Goal: Task Accomplishment & Management: Manage account settings

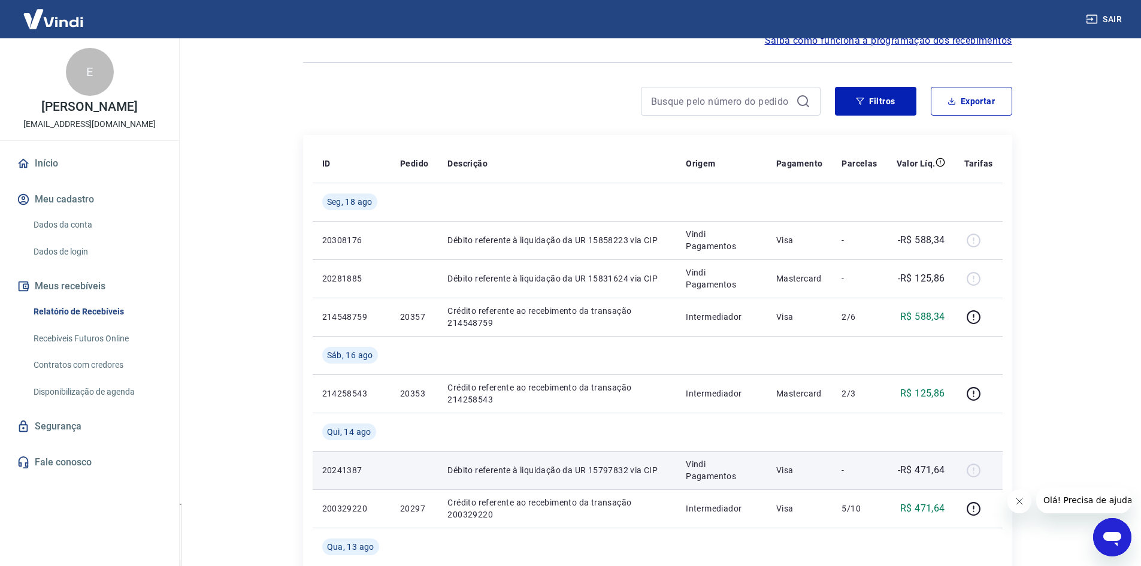
scroll to position [60, 0]
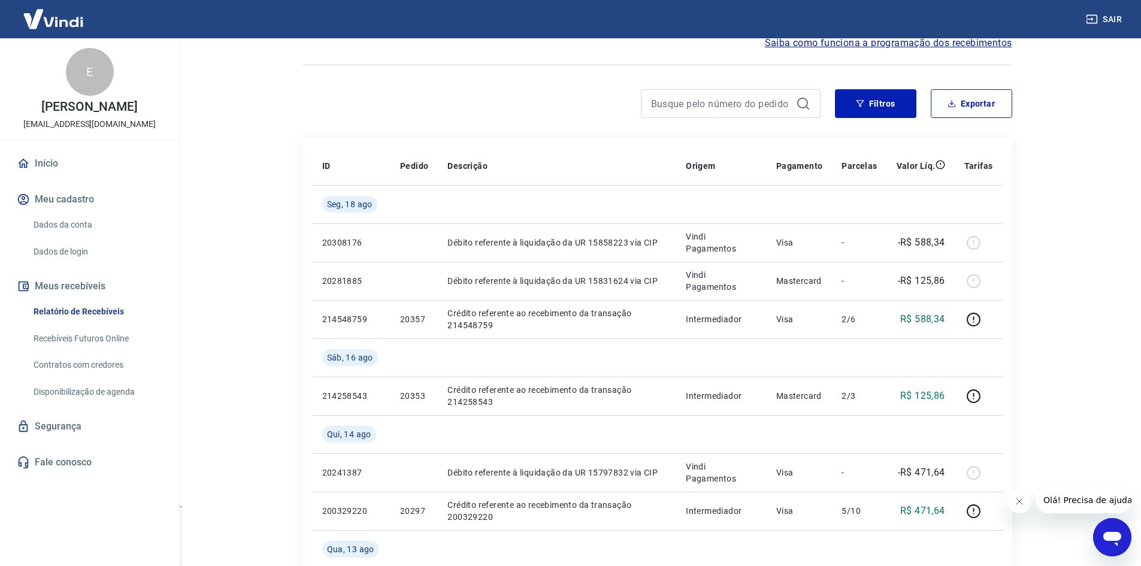
click at [53, 162] on link "Início" at bounding box center [89, 163] width 150 height 26
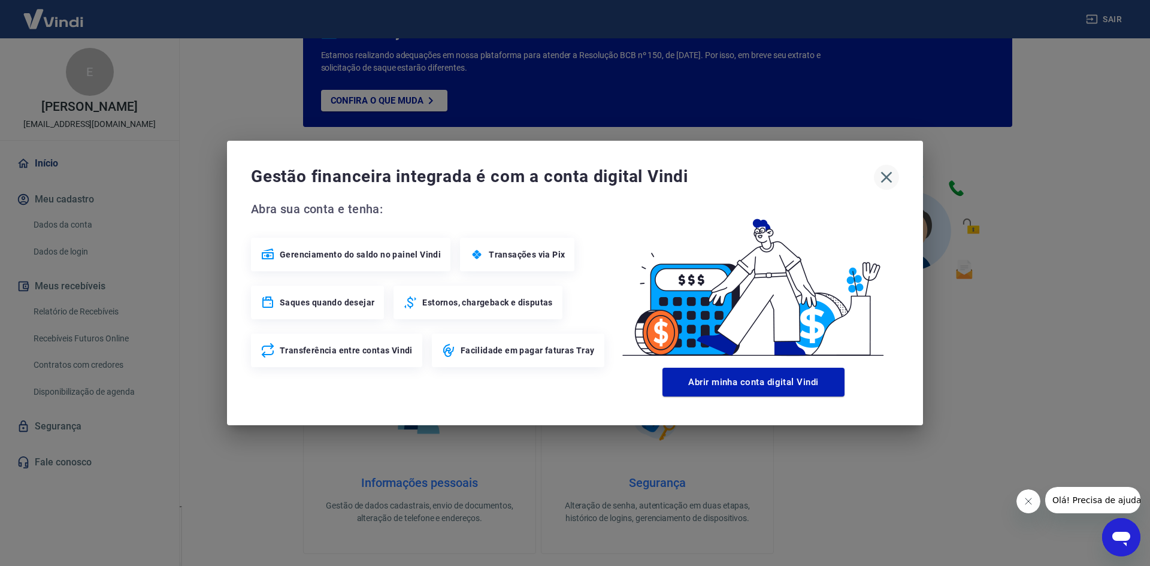
click at [885, 180] on icon "button" at bounding box center [886, 177] width 11 height 11
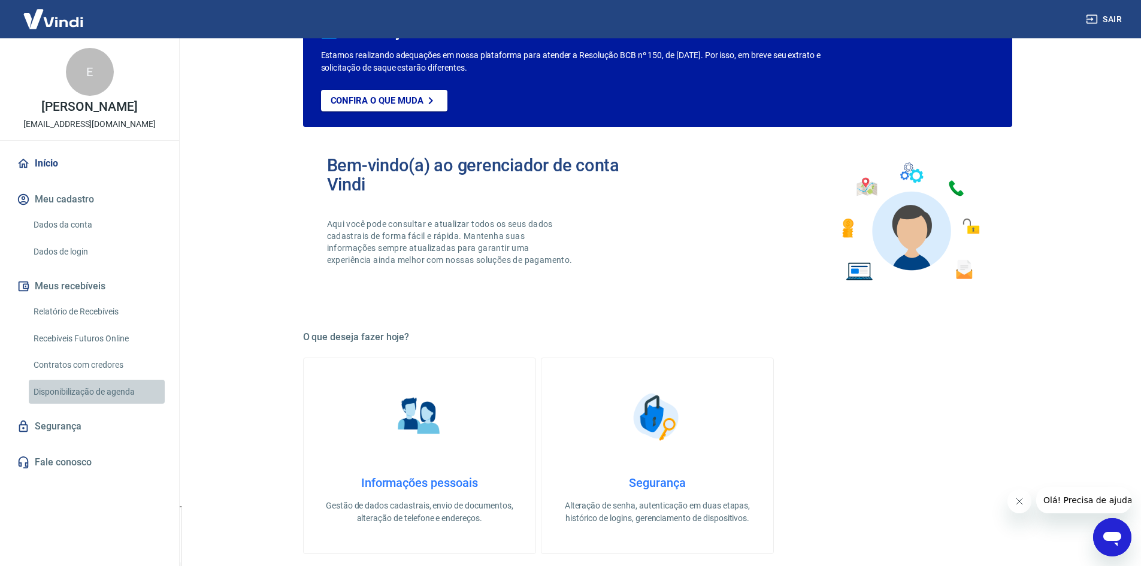
click at [114, 393] on link "Disponibilização de agenda" at bounding box center [97, 392] width 136 height 25
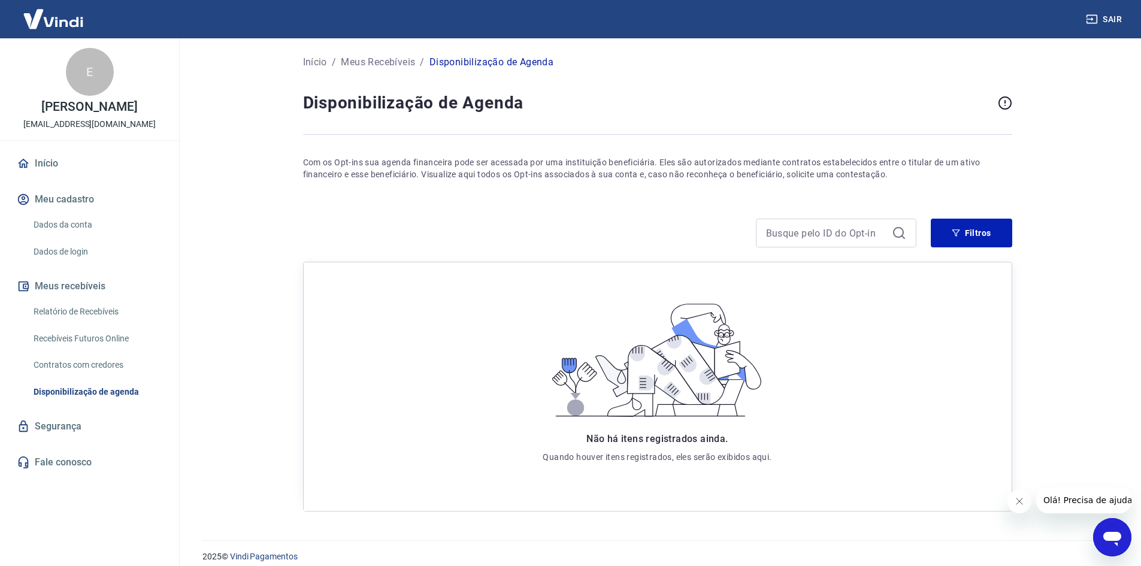
click at [91, 313] on link "Relatório de Recebíveis" at bounding box center [97, 312] width 136 height 25
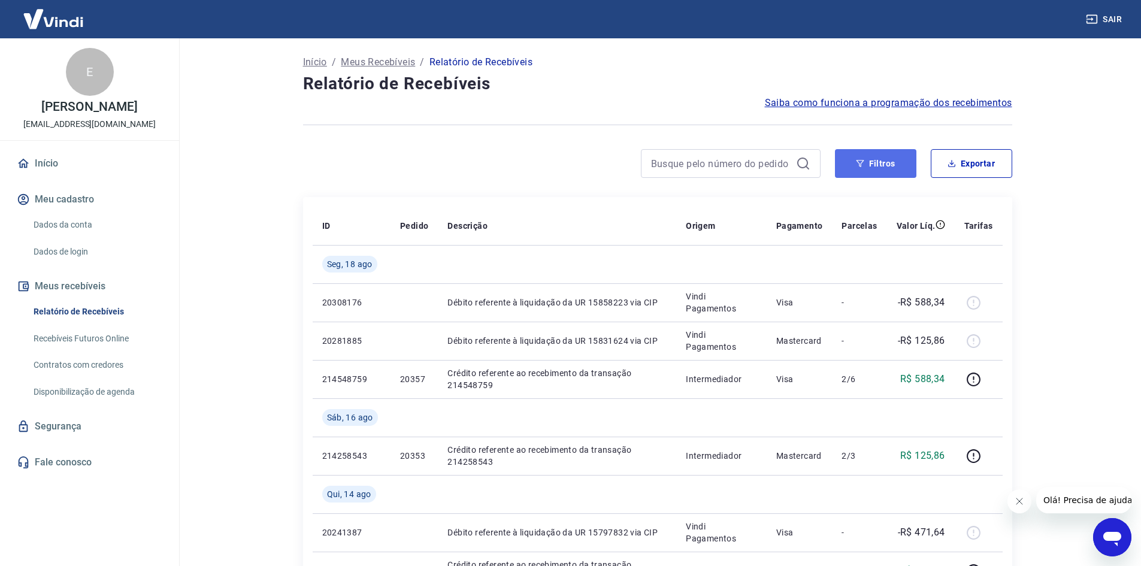
click at [881, 168] on button "Filtros" at bounding box center [875, 163] width 81 height 29
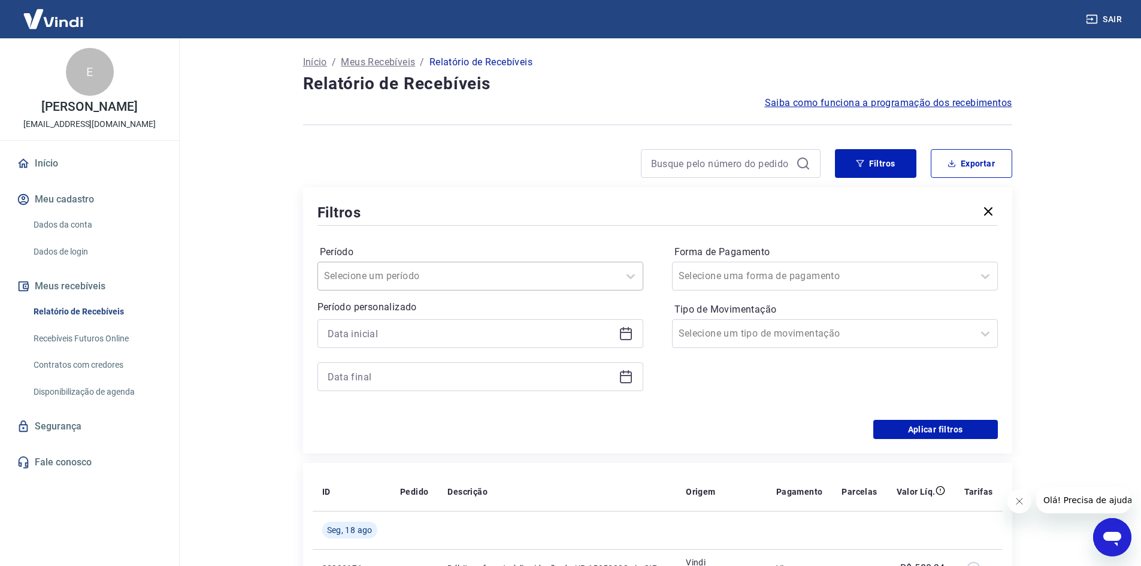
click at [617, 276] on div "Selecione um período" at bounding box center [468, 276] width 301 height 22
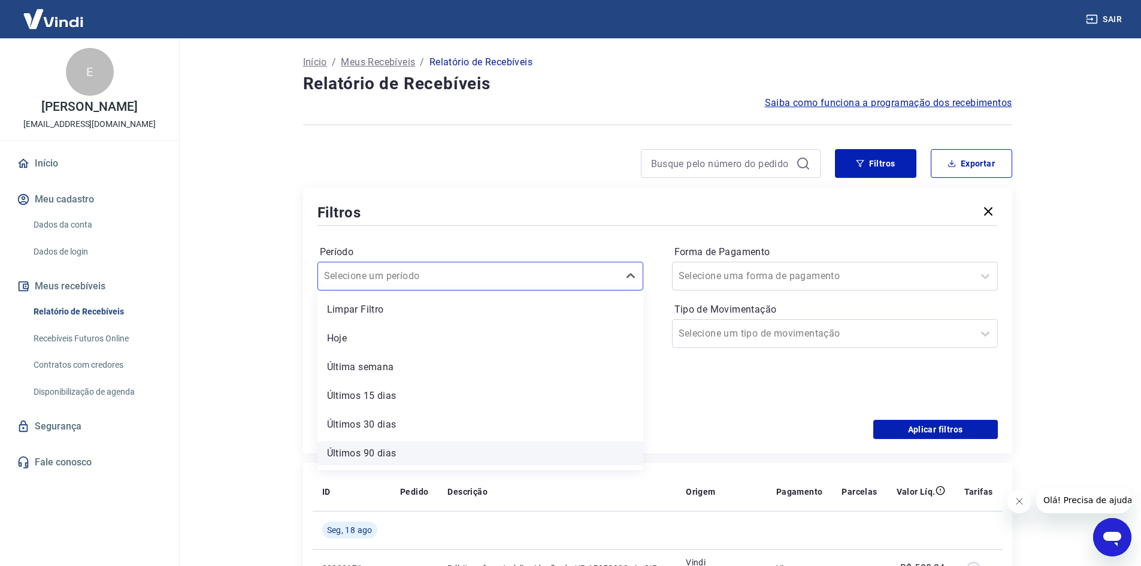
click at [400, 448] on div "Últimos 90 dias" at bounding box center [481, 454] width 326 height 24
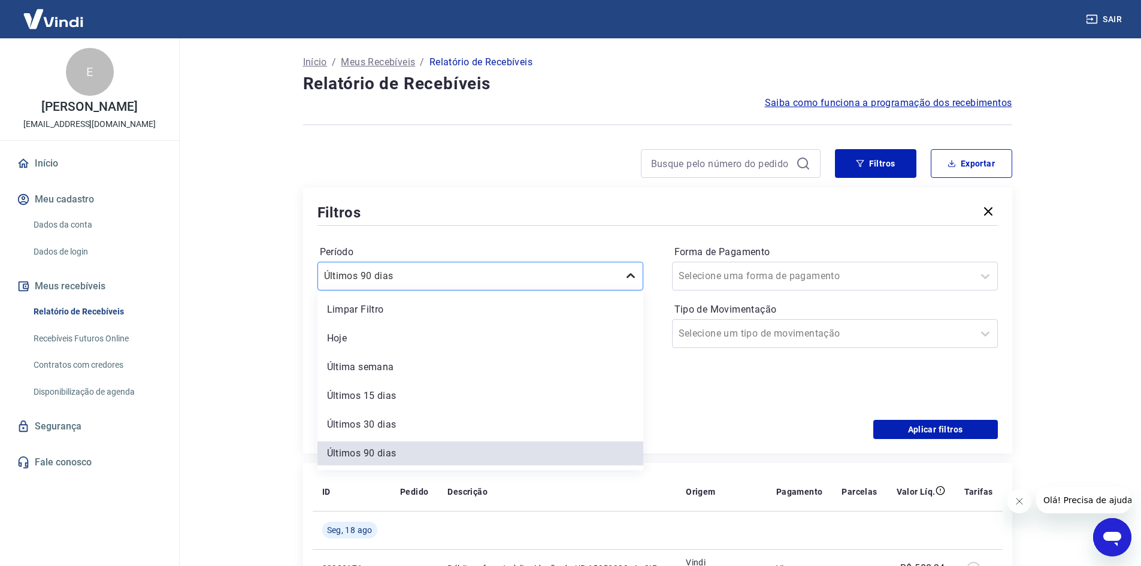
scroll to position [3, 0]
click at [619, 275] on div at bounding box center [631, 276] width 24 height 24
click at [562, 244] on div "Período option Limpar Filtro focused, 1 of 7. 7 results available. Use Up and D…" at bounding box center [481, 267] width 326 height 48
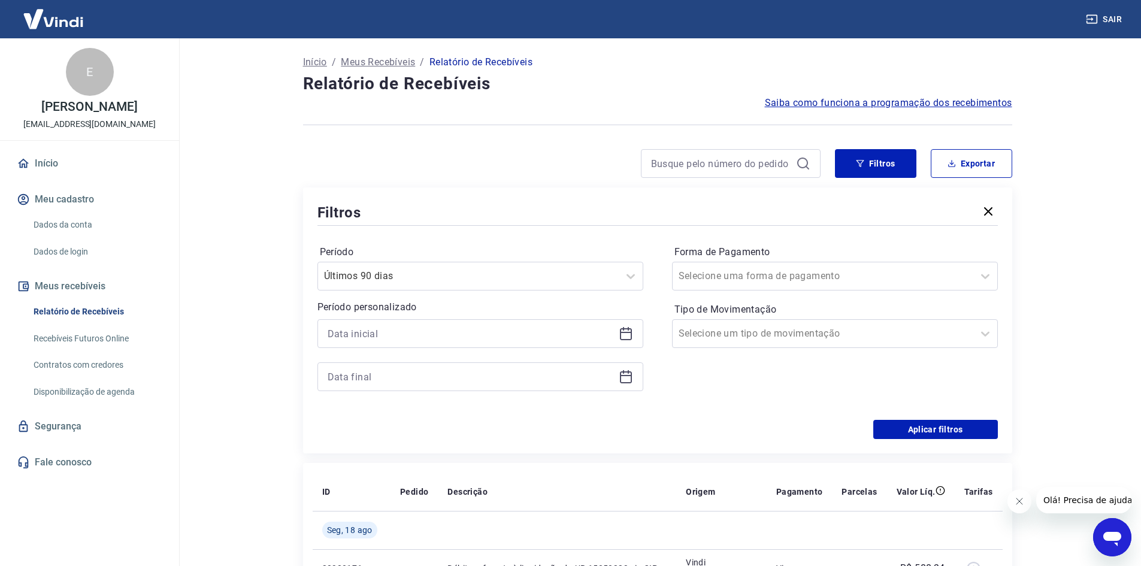
click at [623, 335] on icon at bounding box center [626, 334] width 14 height 14
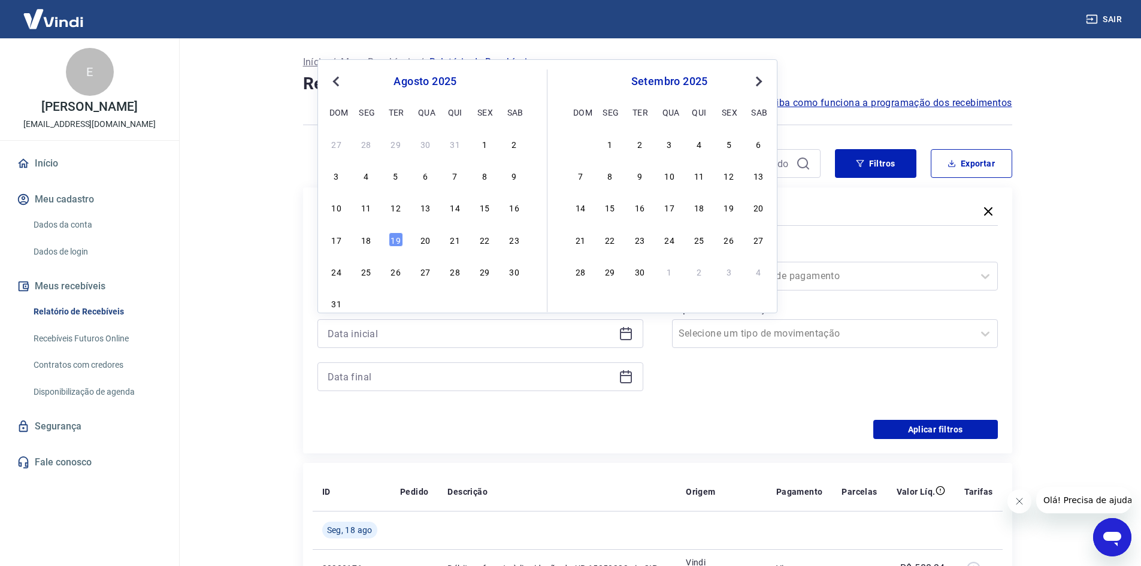
click at [337, 80] on span "Previous Month" at bounding box center [337, 81] width 0 height 14
click at [397, 145] on div "1" at bounding box center [396, 144] width 14 height 14
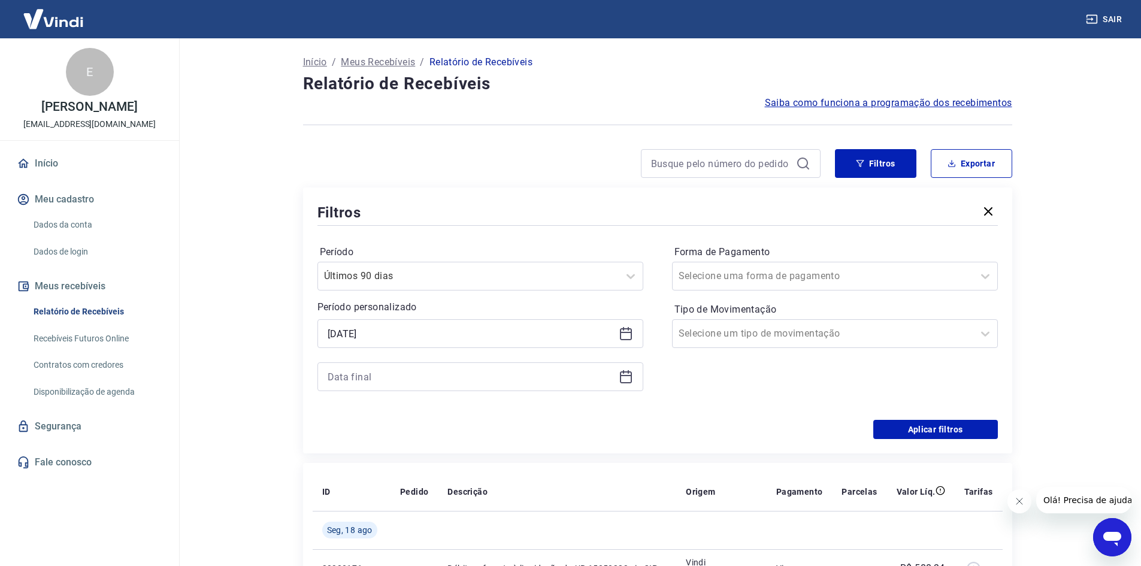
type input "[DATE]"
click at [624, 377] on icon at bounding box center [626, 377] width 14 height 14
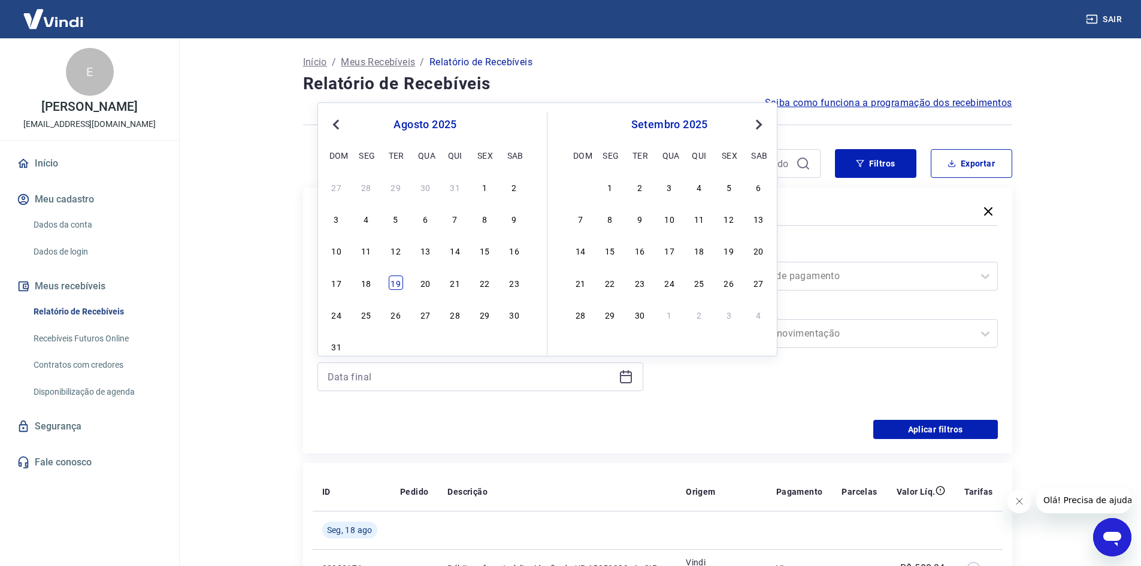
click at [395, 283] on div "19" at bounding box center [396, 283] width 14 height 14
type input "[DATE]"
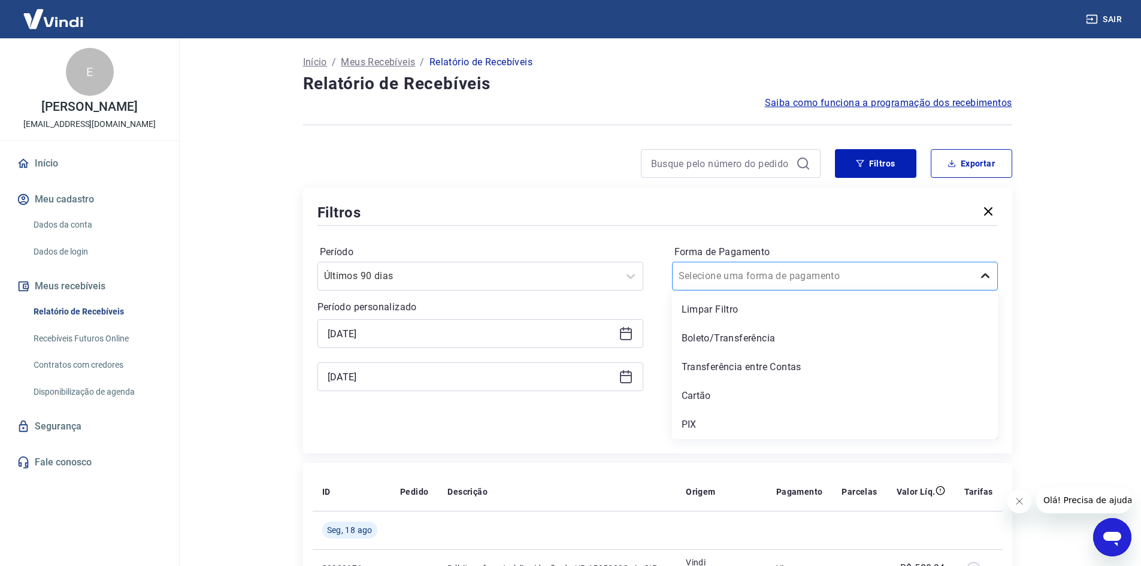
click at [985, 275] on icon at bounding box center [986, 276] width 14 height 14
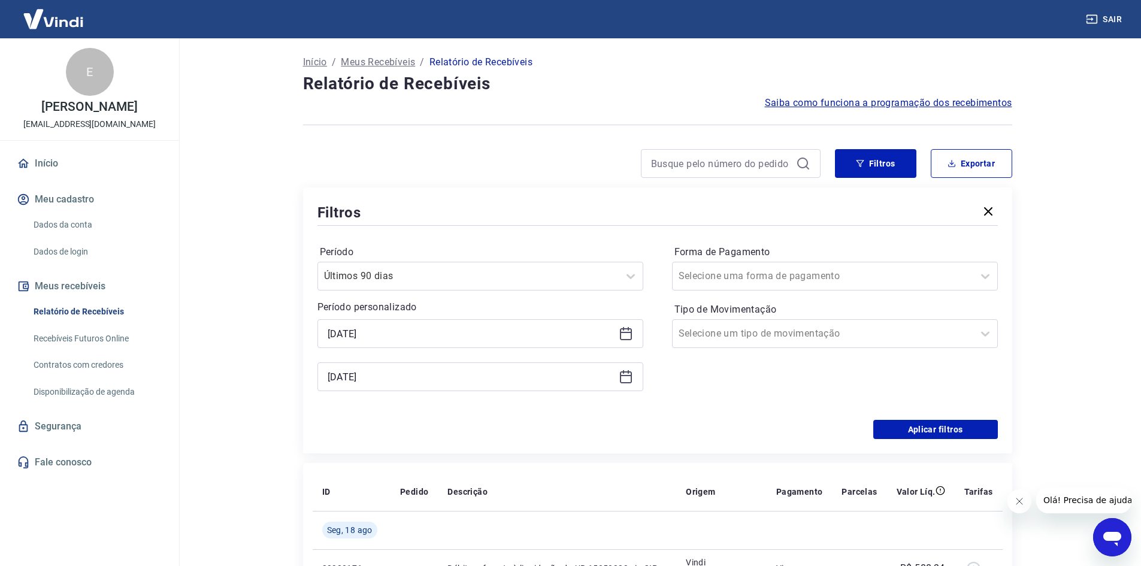
click at [671, 229] on div "Período Últimos 90 dias Período personalizado Selected date: [DATE] [DATE] Sele…" at bounding box center [658, 324] width 681 height 192
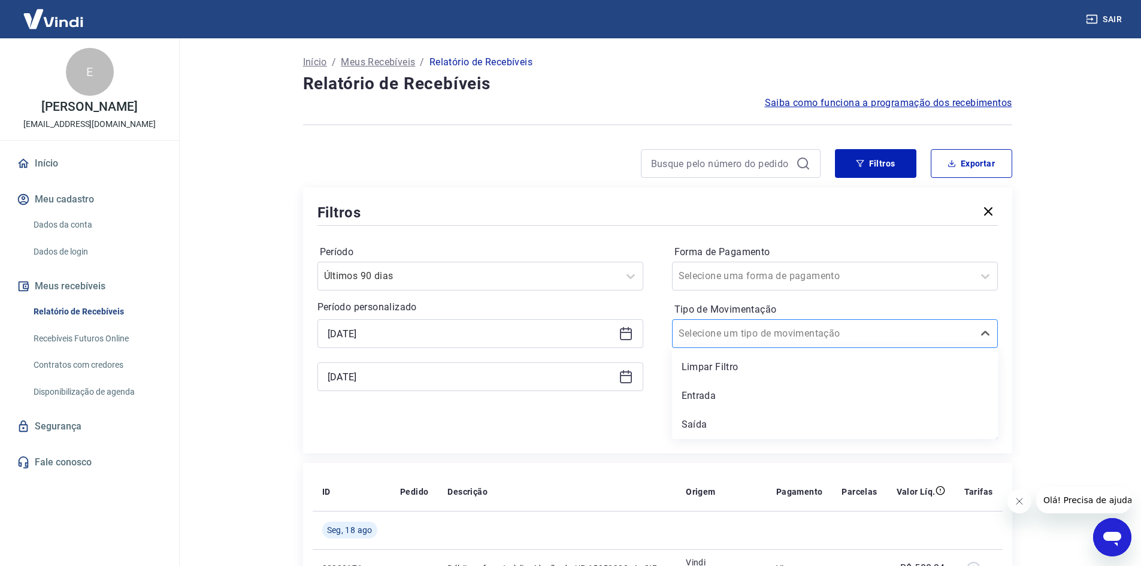
click at [739, 333] on input "Tipo de Movimentação" at bounding box center [739, 334] width 121 height 14
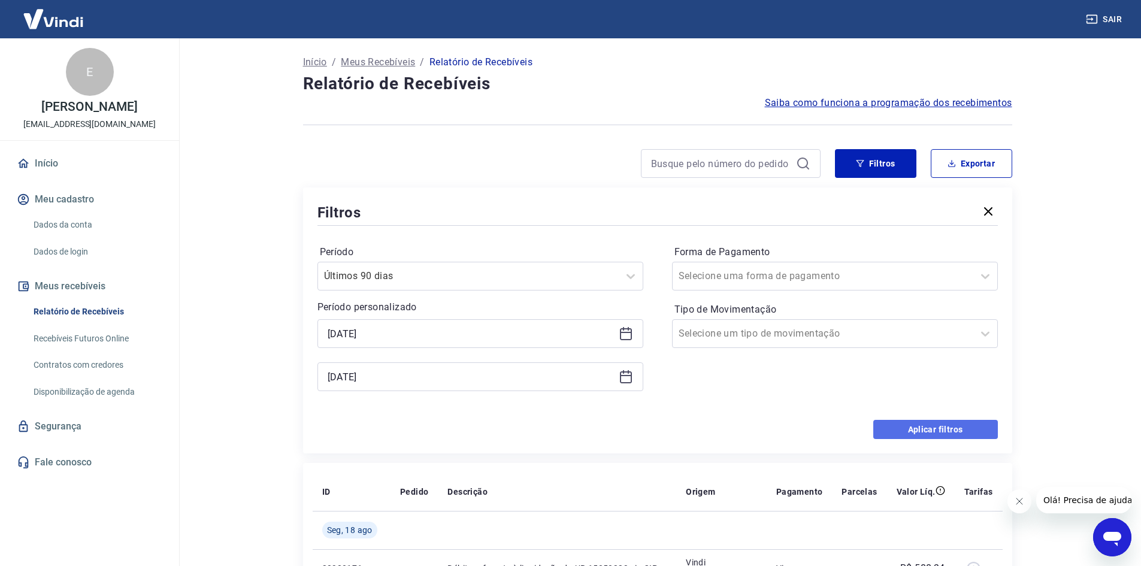
click at [961, 428] on button "Aplicar filtros" at bounding box center [936, 429] width 125 height 19
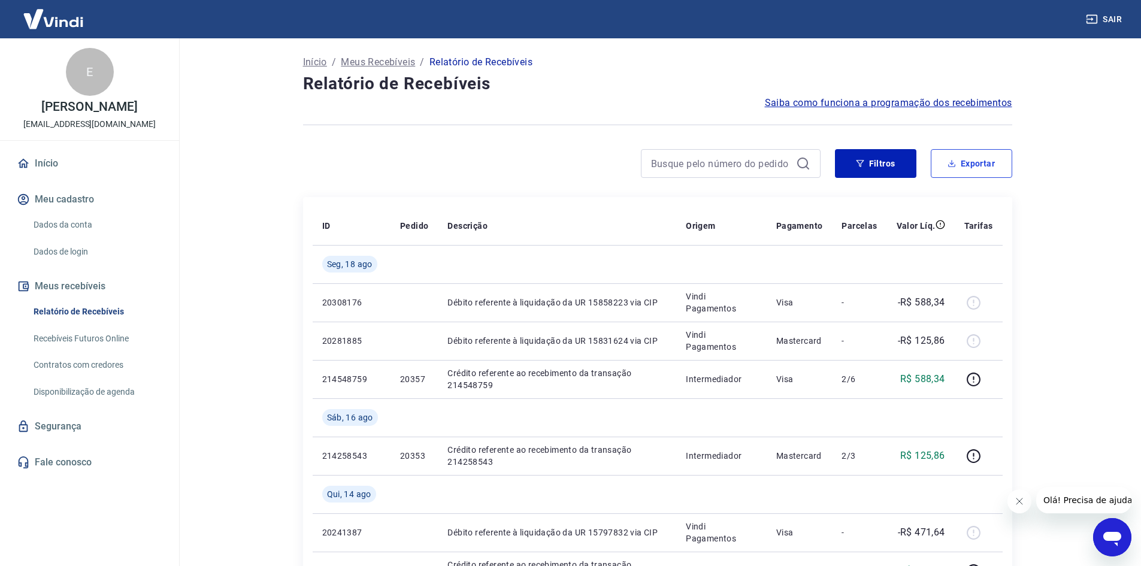
click at [983, 165] on button "Exportar" at bounding box center [971, 163] width 81 height 29
type input "[DATE]"
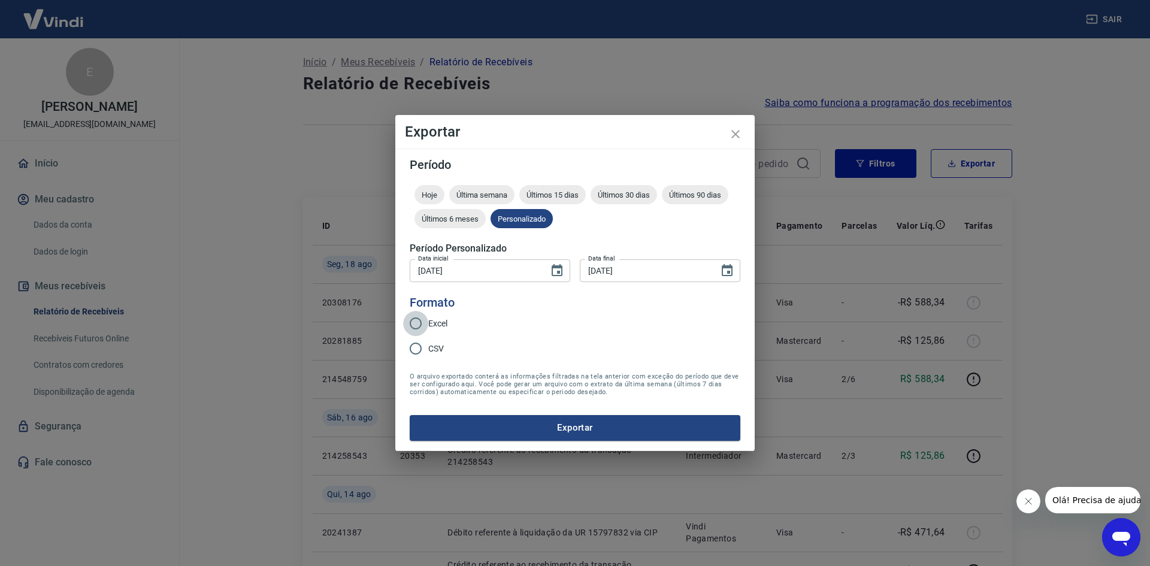
click at [415, 322] on input "Excel" at bounding box center [415, 323] width 25 height 25
radio input "true"
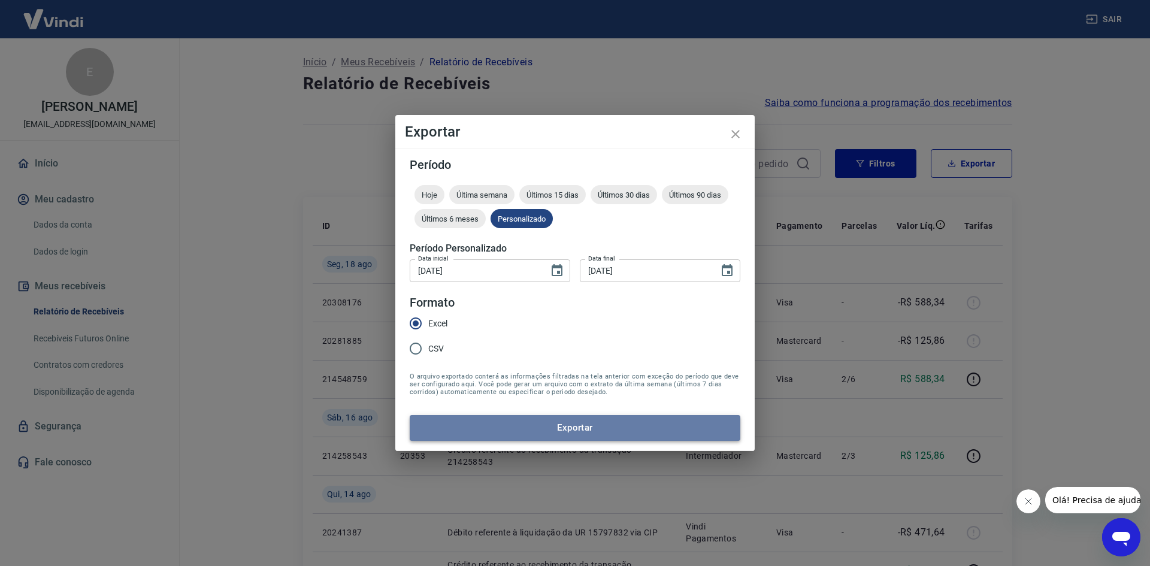
click at [625, 430] on button "Exportar" at bounding box center [575, 427] width 331 height 25
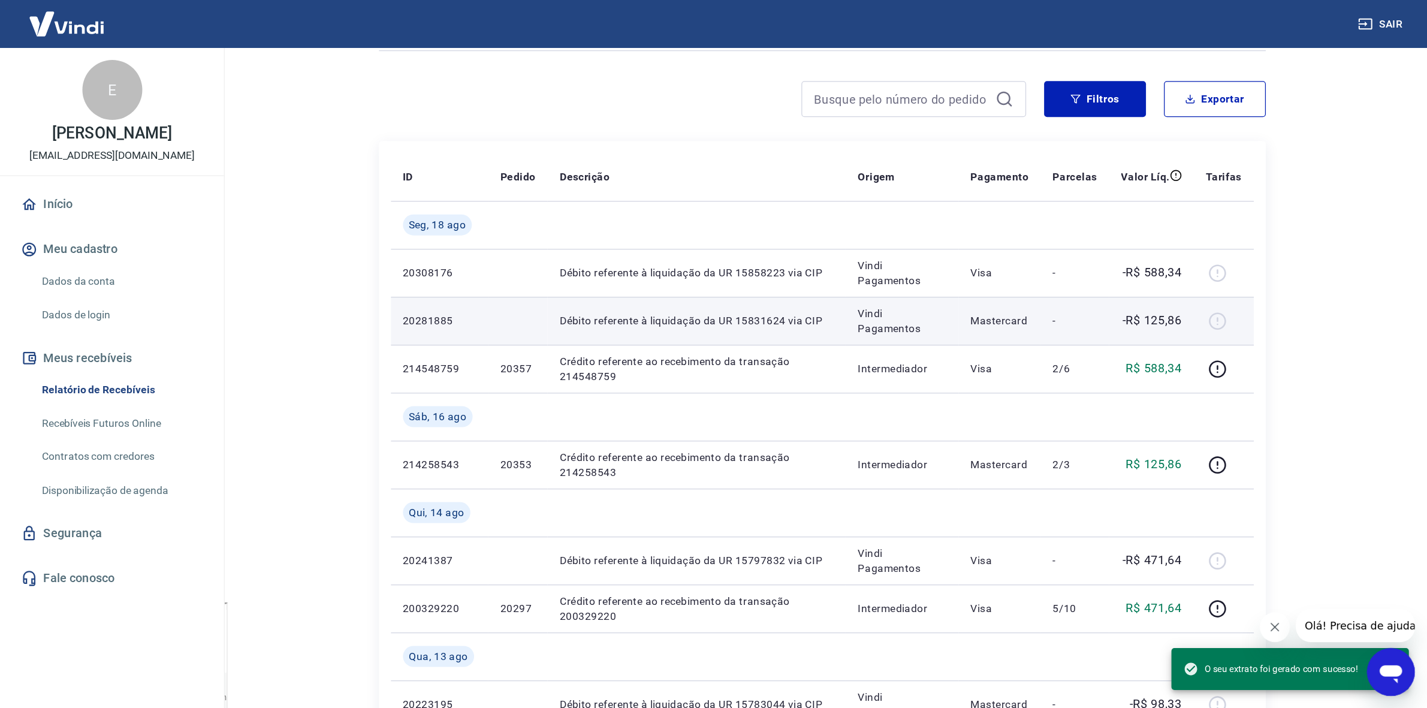
scroll to position [120, 0]
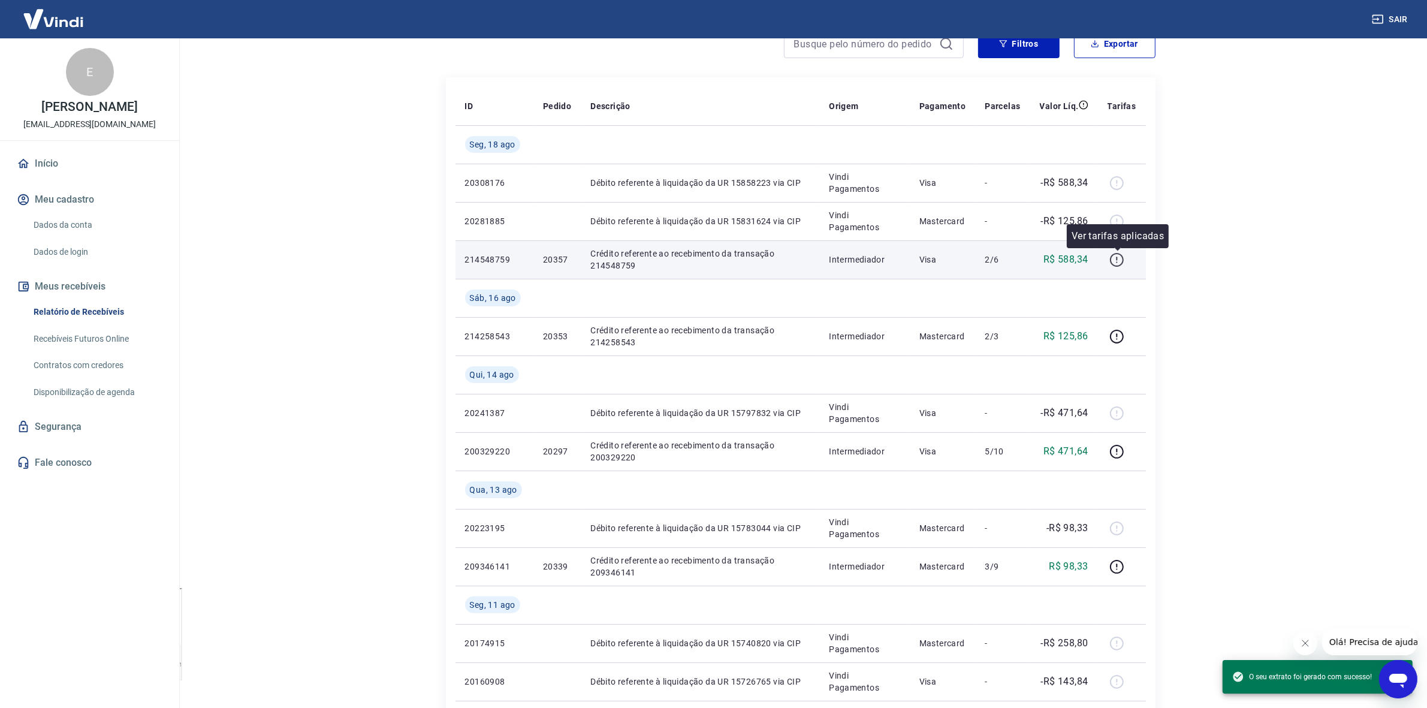
click at [1119, 258] on icon "button" at bounding box center [1116, 259] width 15 height 15
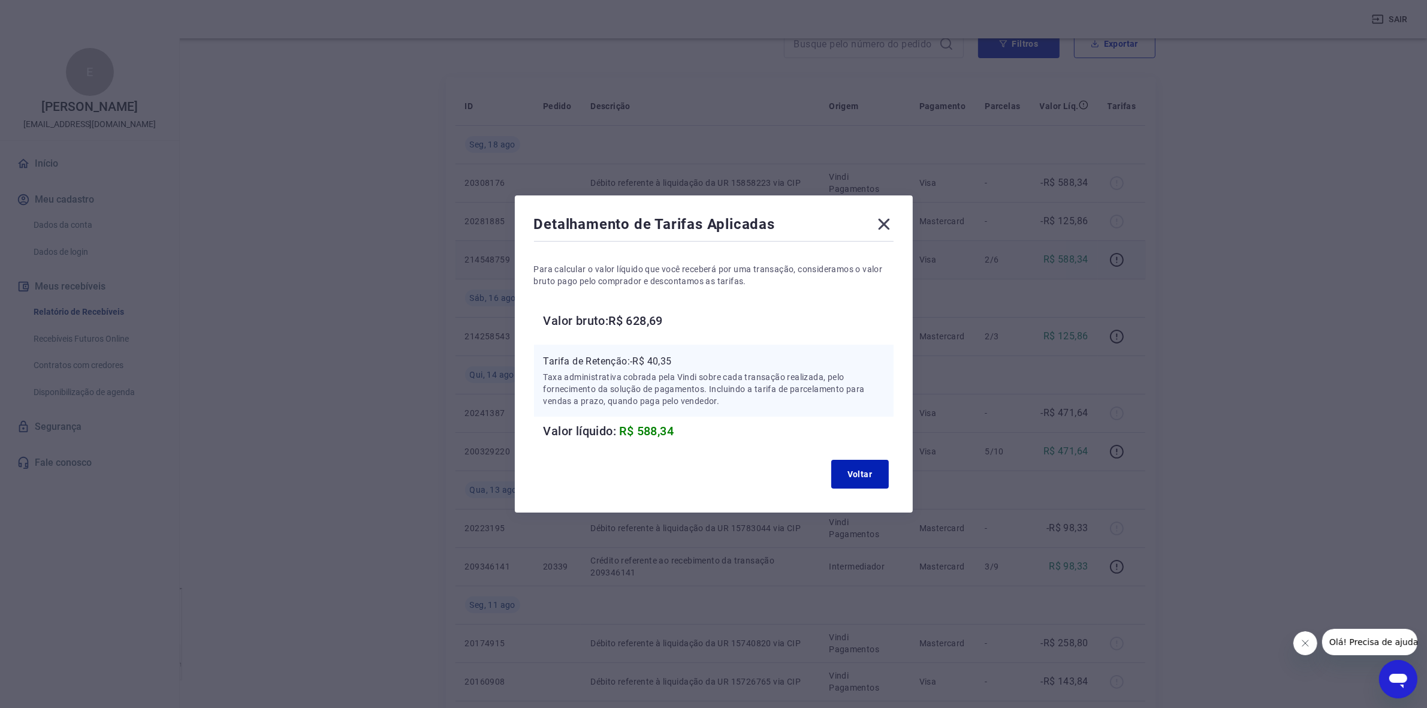
click at [886, 222] on icon at bounding box center [883, 224] width 19 height 19
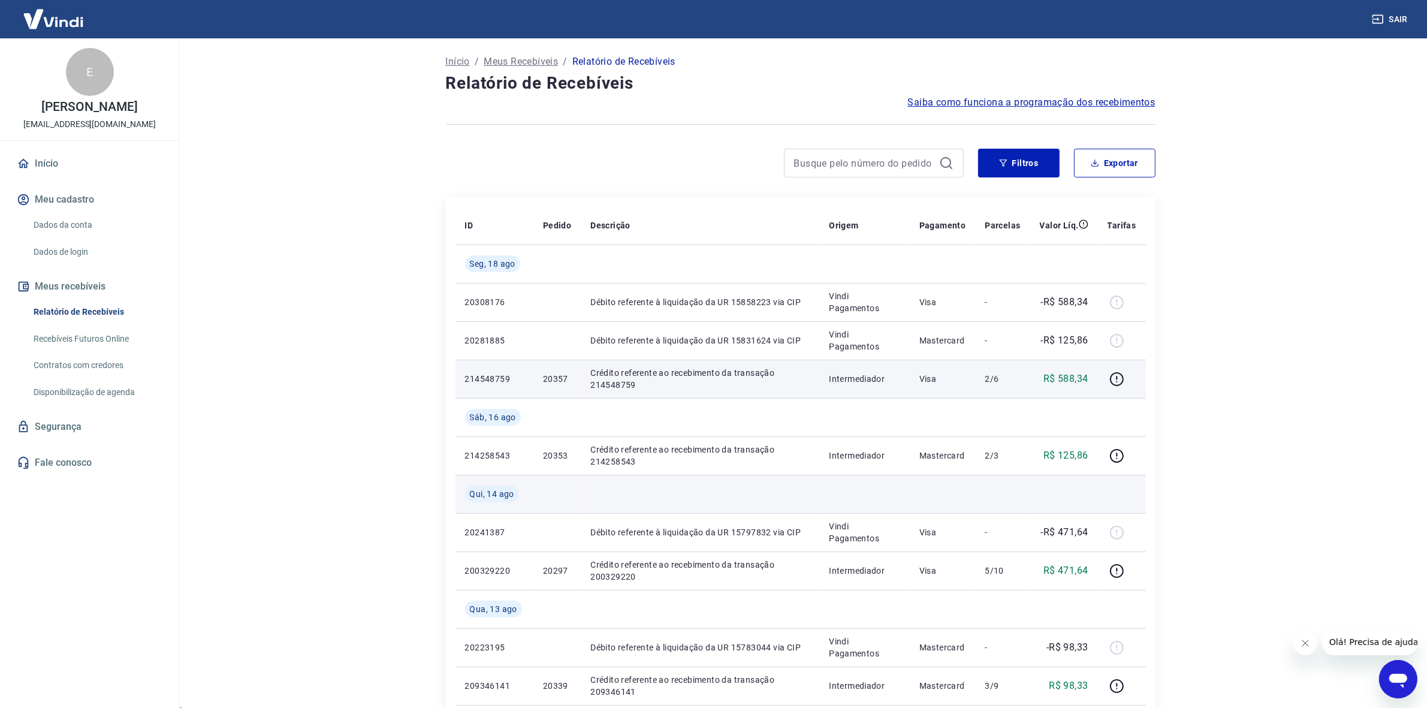
scroll to position [0, 0]
click at [1026, 167] on button "Filtros" at bounding box center [1018, 163] width 81 height 29
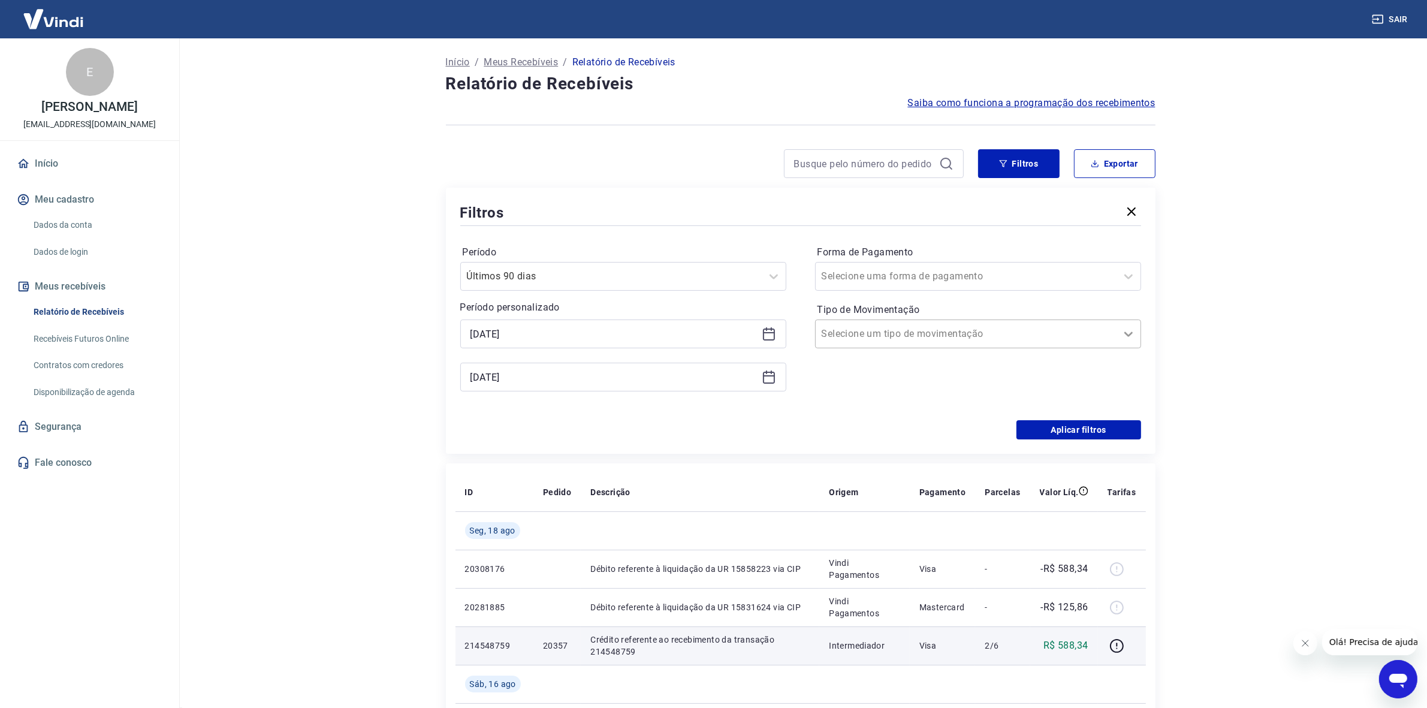
click at [1118, 334] on div at bounding box center [1128, 334] width 24 height 24
click at [842, 398] on div "Entrada" at bounding box center [978, 396] width 326 height 24
click at [1088, 427] on button "Aplicar filtros" at bounding box center [1078, 429] width 125 height 19
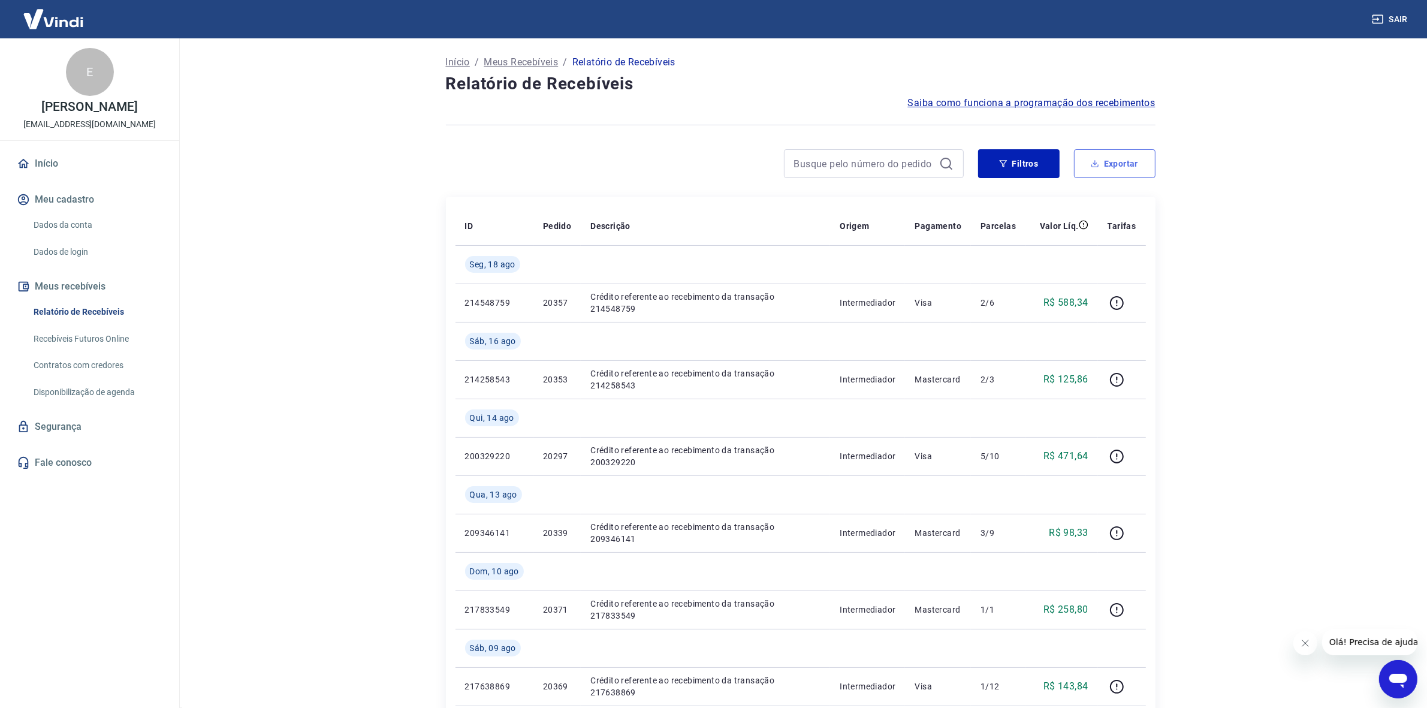
click at [1122, 166] on button "Exportar" at bounding box center [1114, 163] width 81 height 29
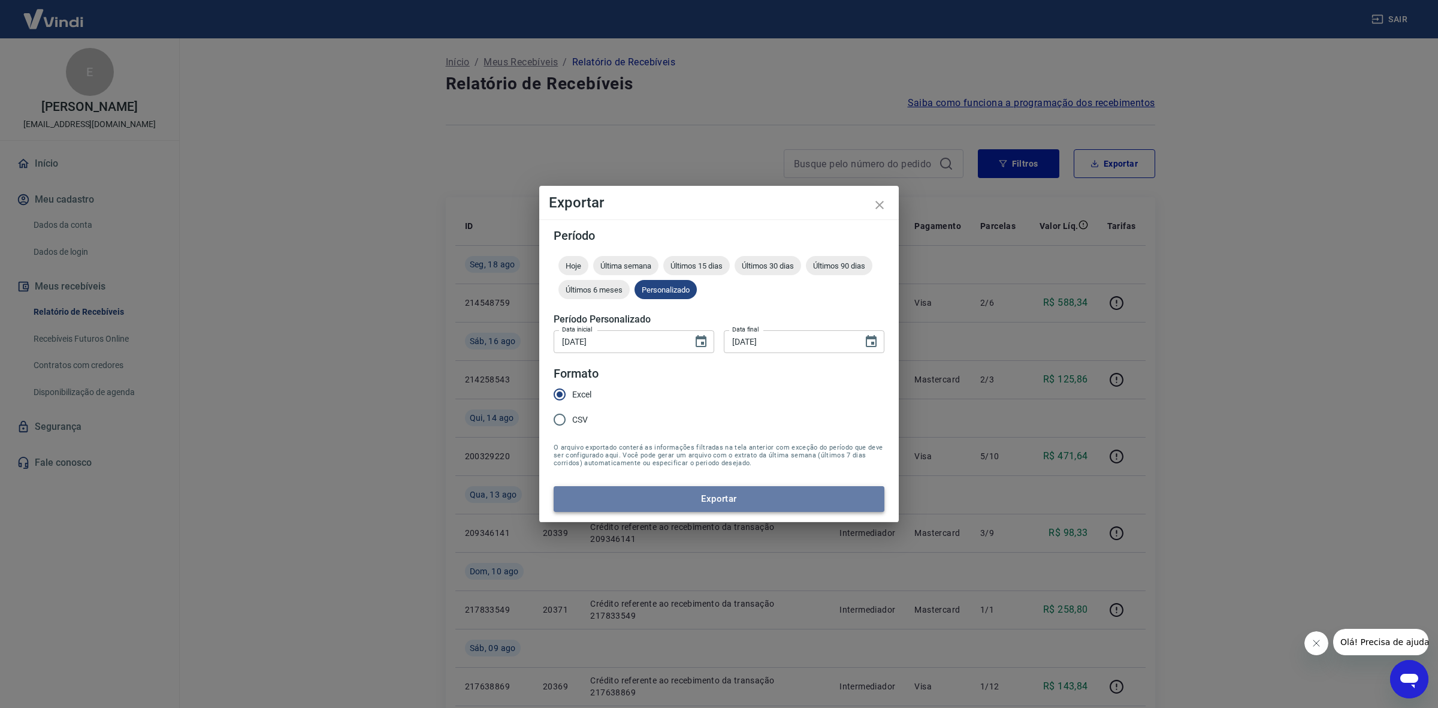
click at [745, 502] on button "Exportar" at bounding box center [719, 498] width 331 height 25
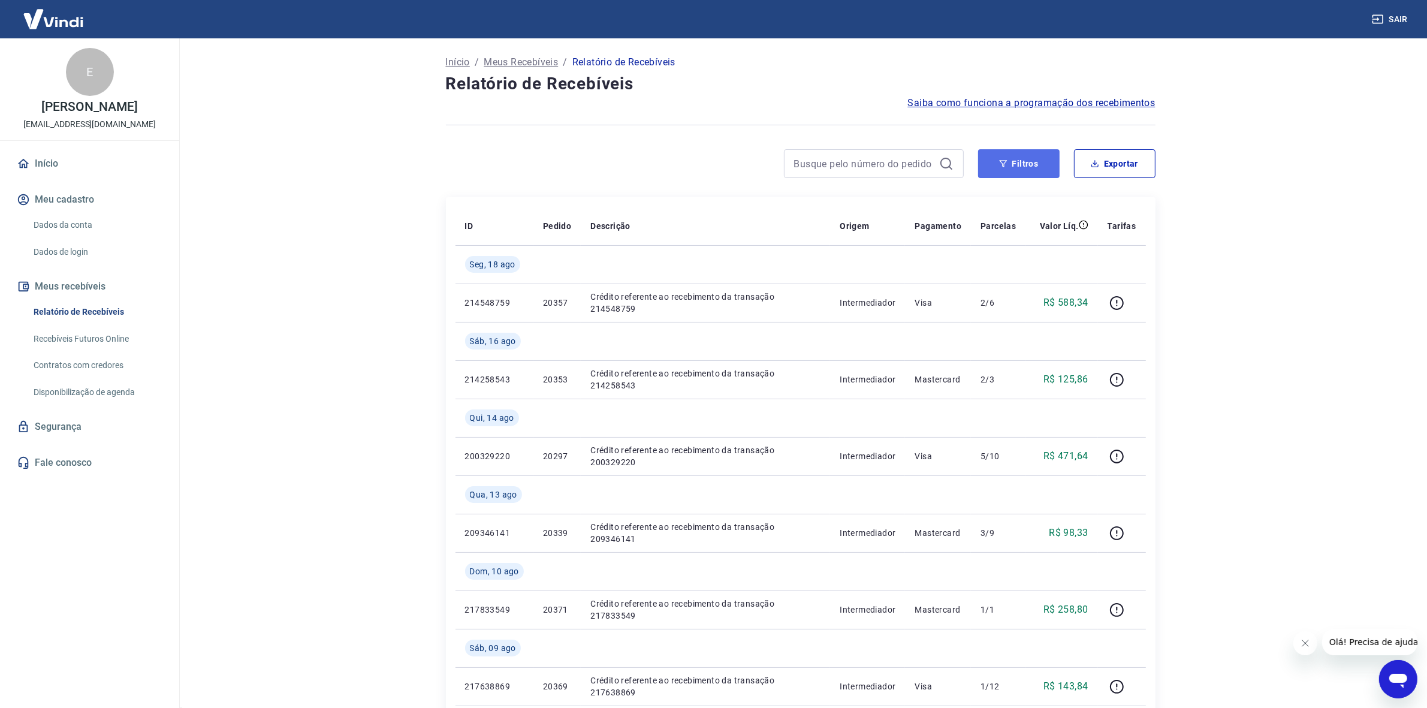
click at [1035, 161] on button "Filtros" at bounding box center [1018, 163] width 81 height 29
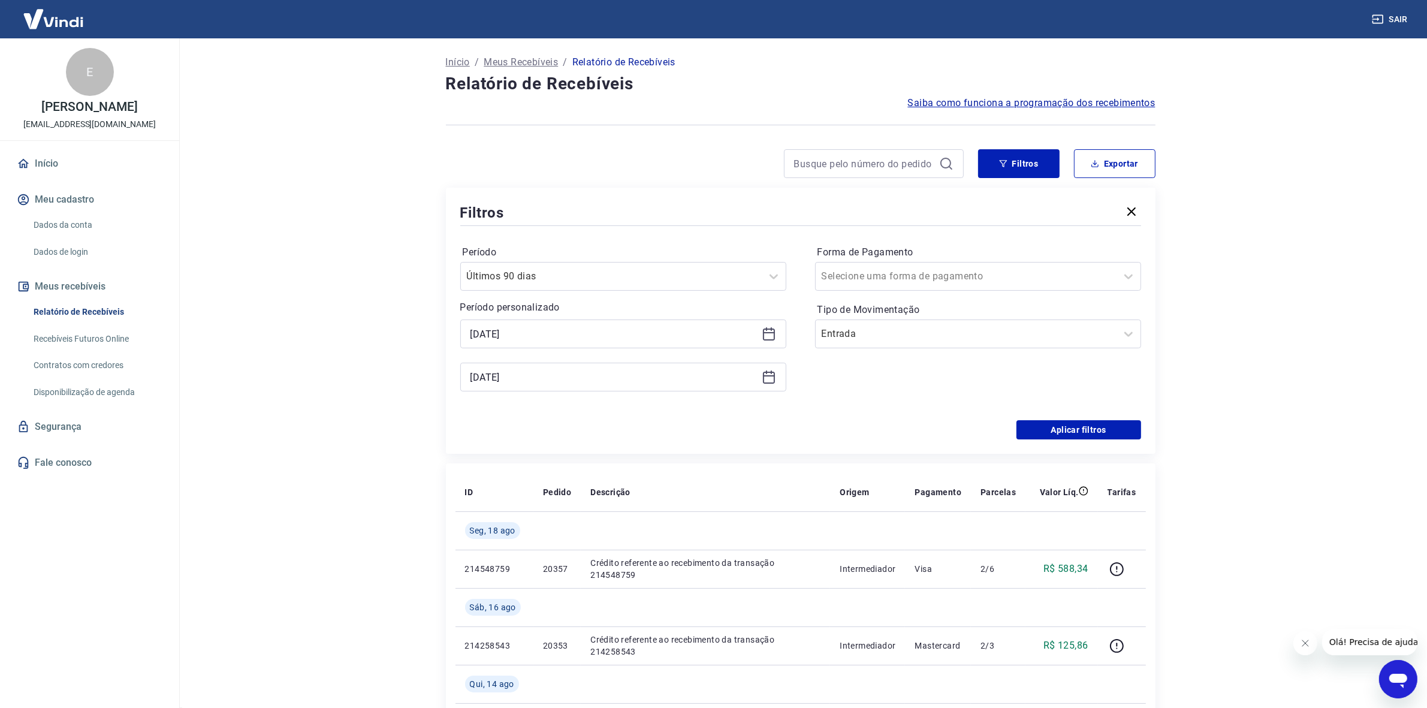
click at [1150, 198] on main "Início / Meus Recebíveis / Relatório de Recebíveis Relatório de Recebíveis Saib…" at bounding box center [800, 372] width 1253 height 669
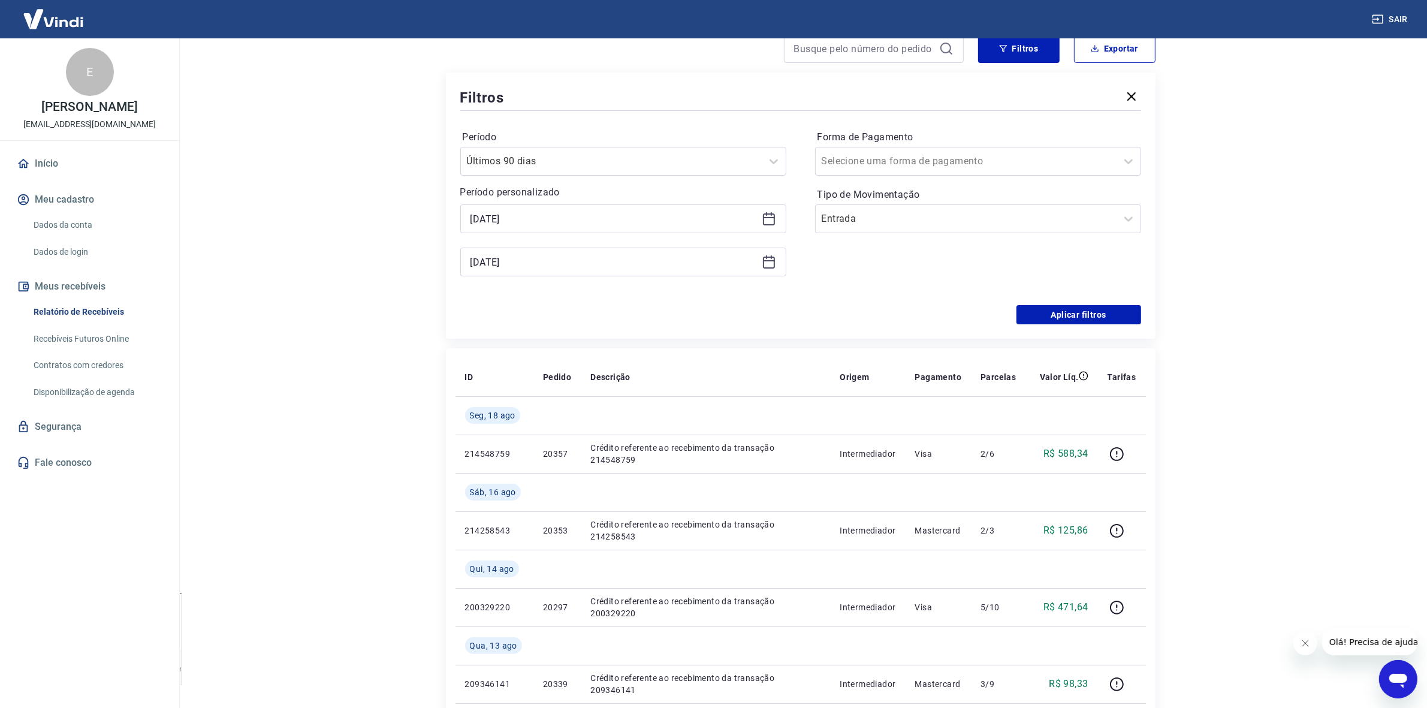
scroll to position [75, 0]
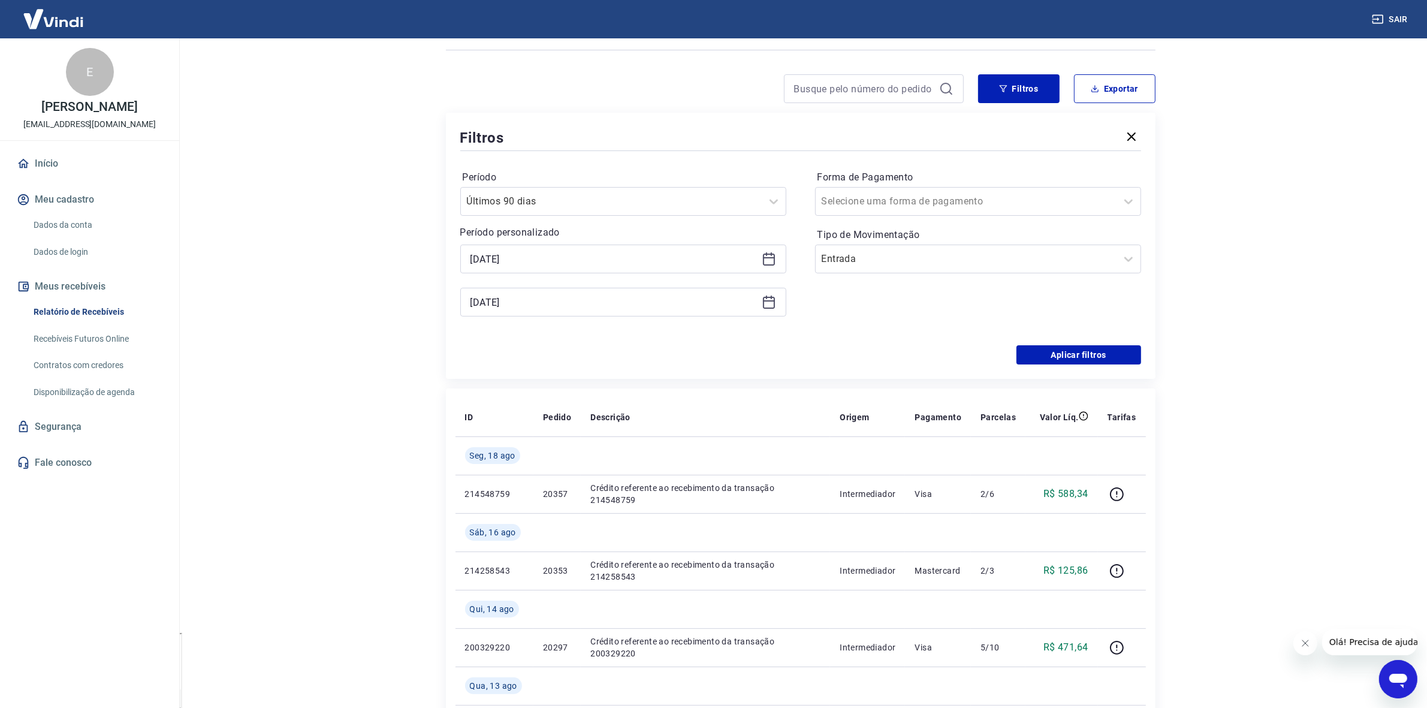
click at [762, 256] on icon at bounding box center [769, 259] width 14 height 14
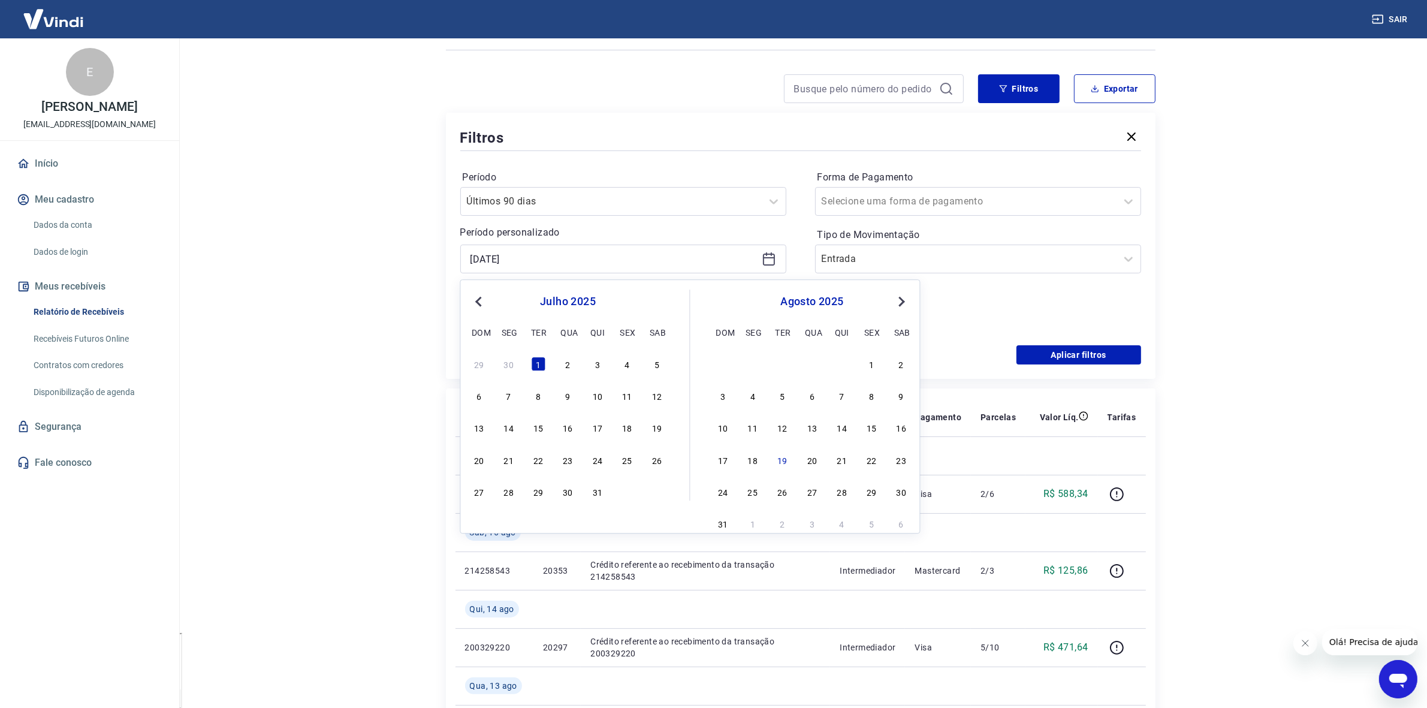
click at [480, 300] on span "Previous Month" at bounding box center [480, 301] width 0 height 14
click at [475, 458] on div "22" at bounding box center [479, 459] width 14 height 14
type input "[DATE]"
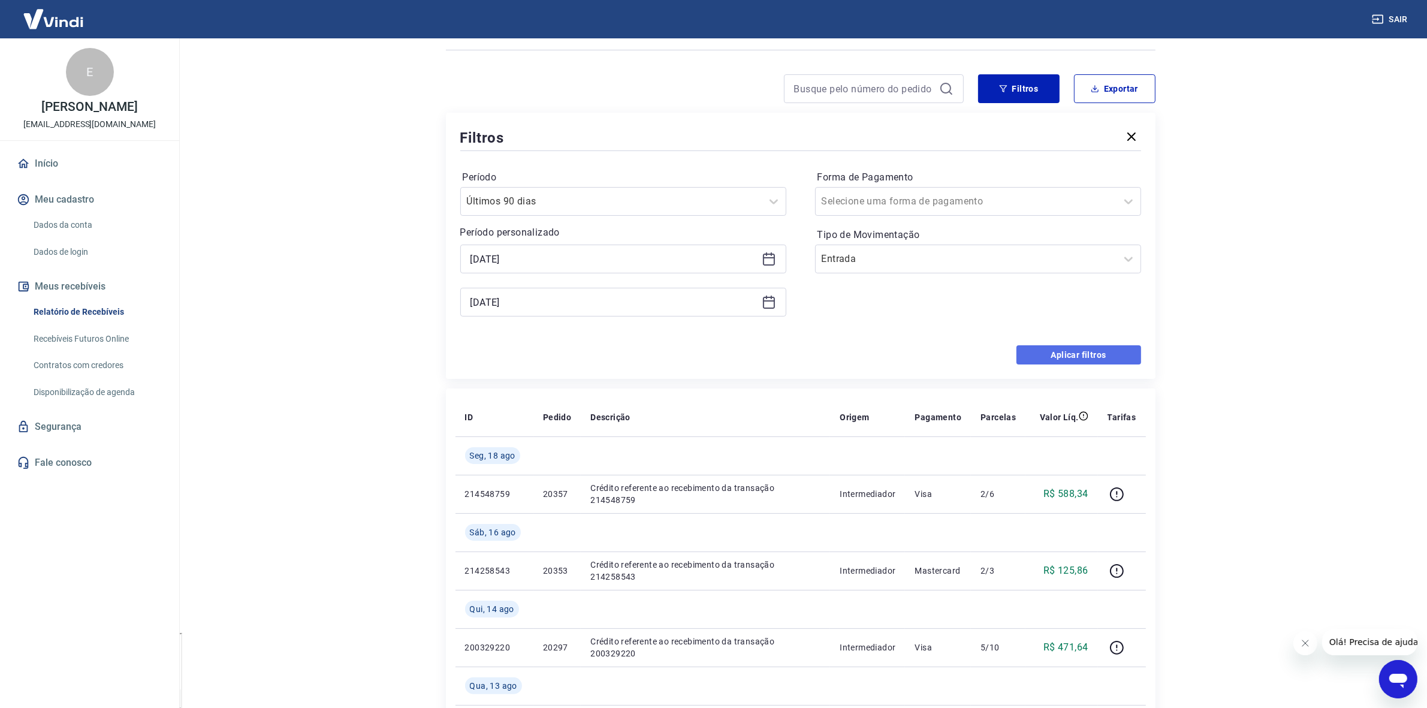
click at [1068, 355] on button "Aplicar filtros" at bounding box center [1078, 354] width 125 height 19
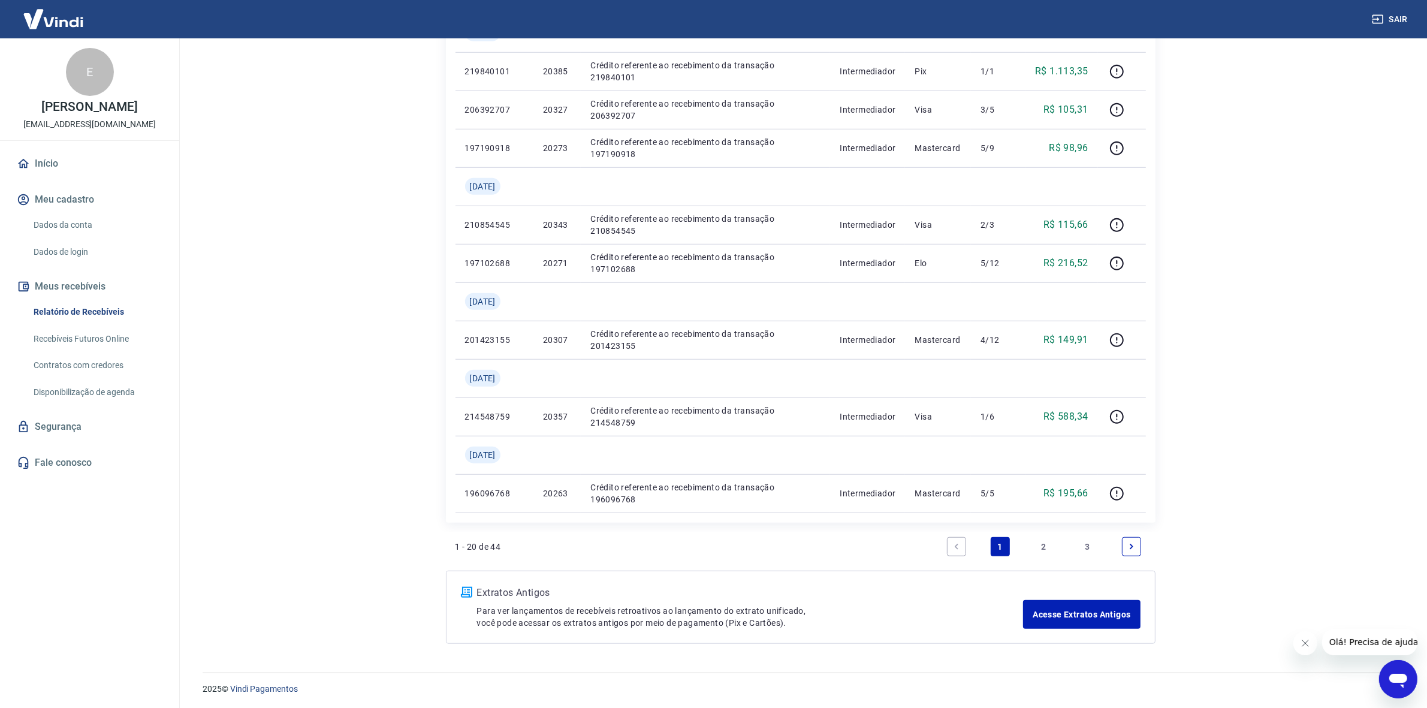
scroll to position [1153, 0]
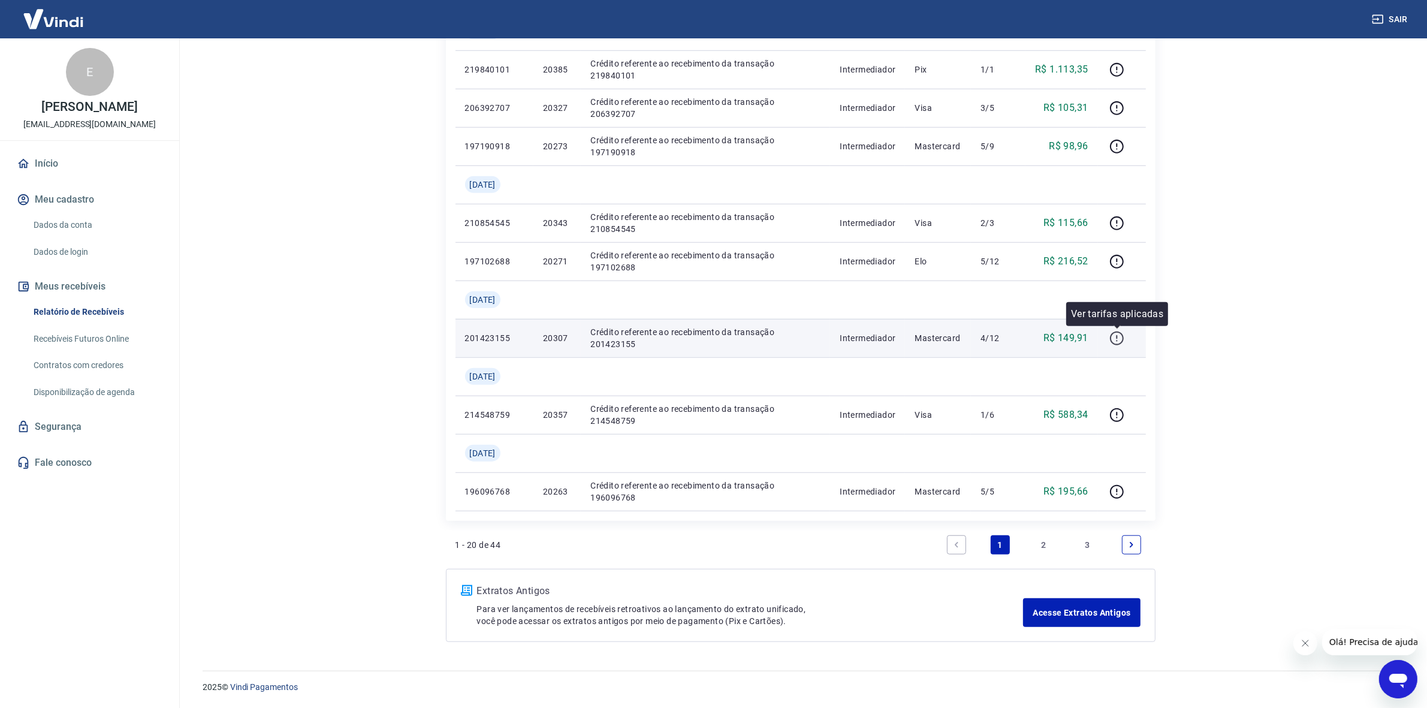
click at [1119, 334] on icon "button" at bounding box center [1116, 338] width 15 height 15
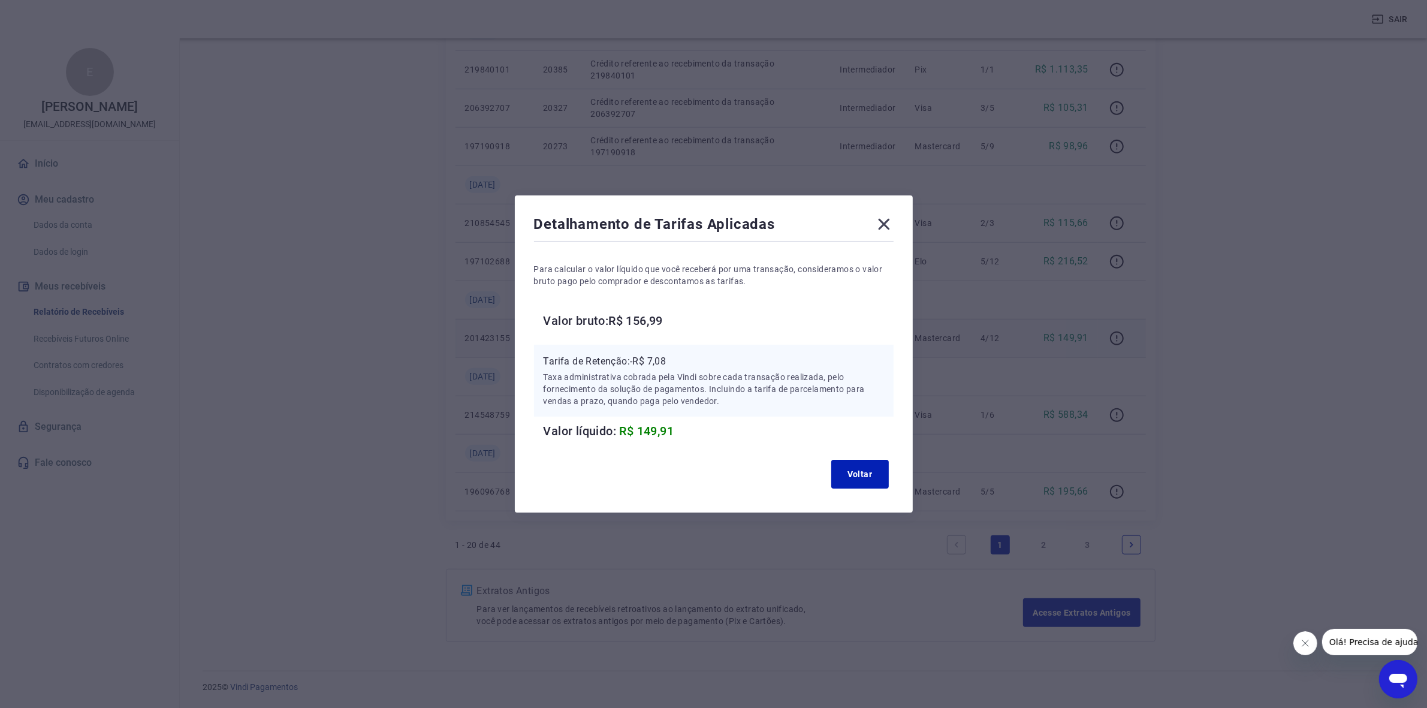
click at [887, 222] on icon at bounding box center [883, 224] width 11 height 11
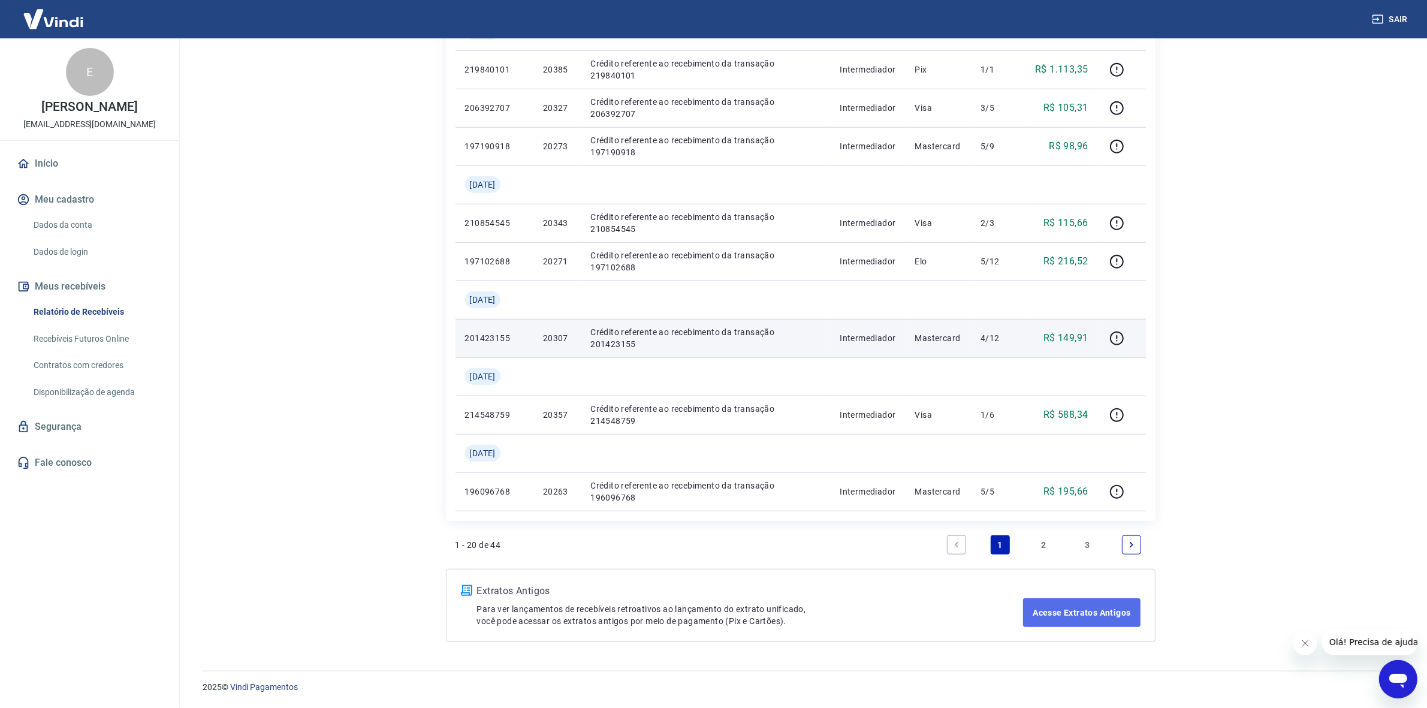
click at [1080, 566] on link "Acesse Extratos Antigos" at bounding box center [1081, 612] width 117 height 29
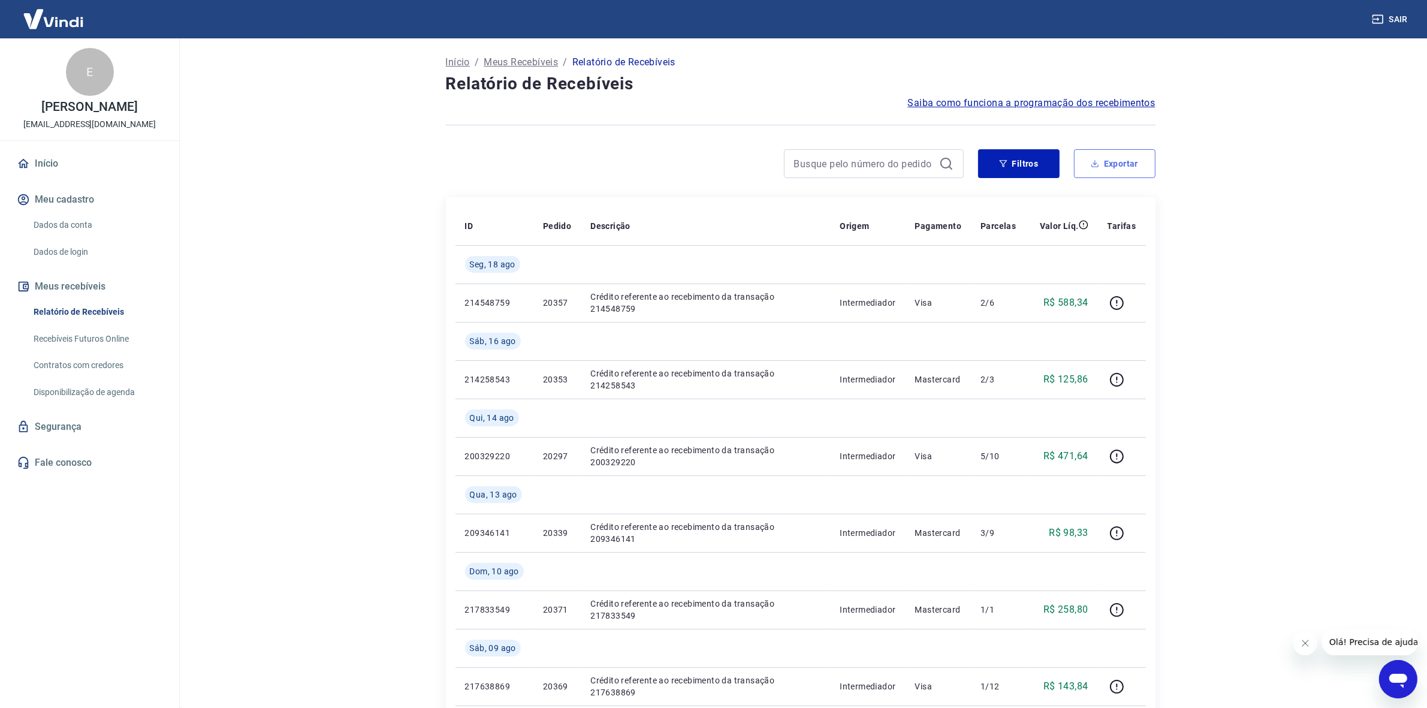
click at [1110, 160] on button "Exportar" at bounding box center [1114, 163] width 81 height 29
type input "[DATE]"
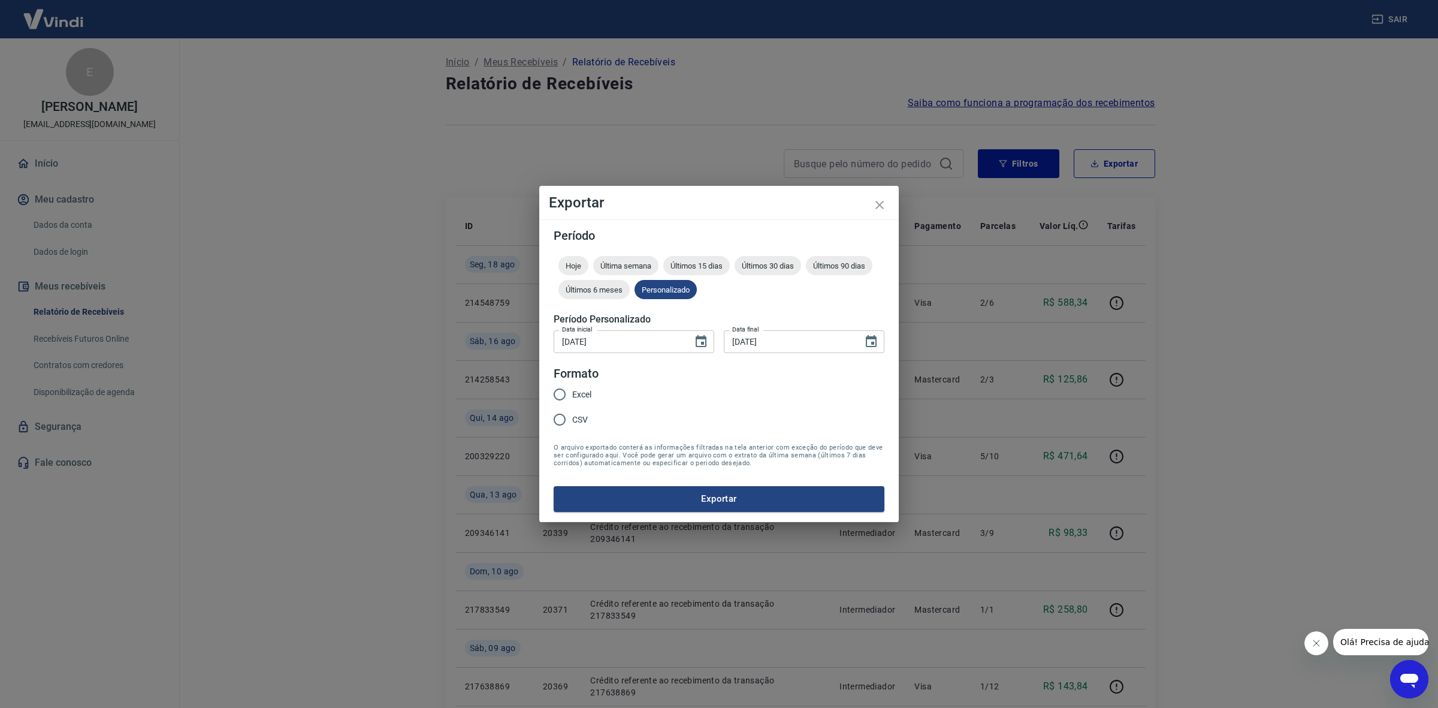
click at [571, 393] on input "Excel" at bounding box center [559, 394] width 25 height 25
radio input "true"
click at [729, 501] on button "Exportar" at bounding box center [719, 498] width 331 height 25
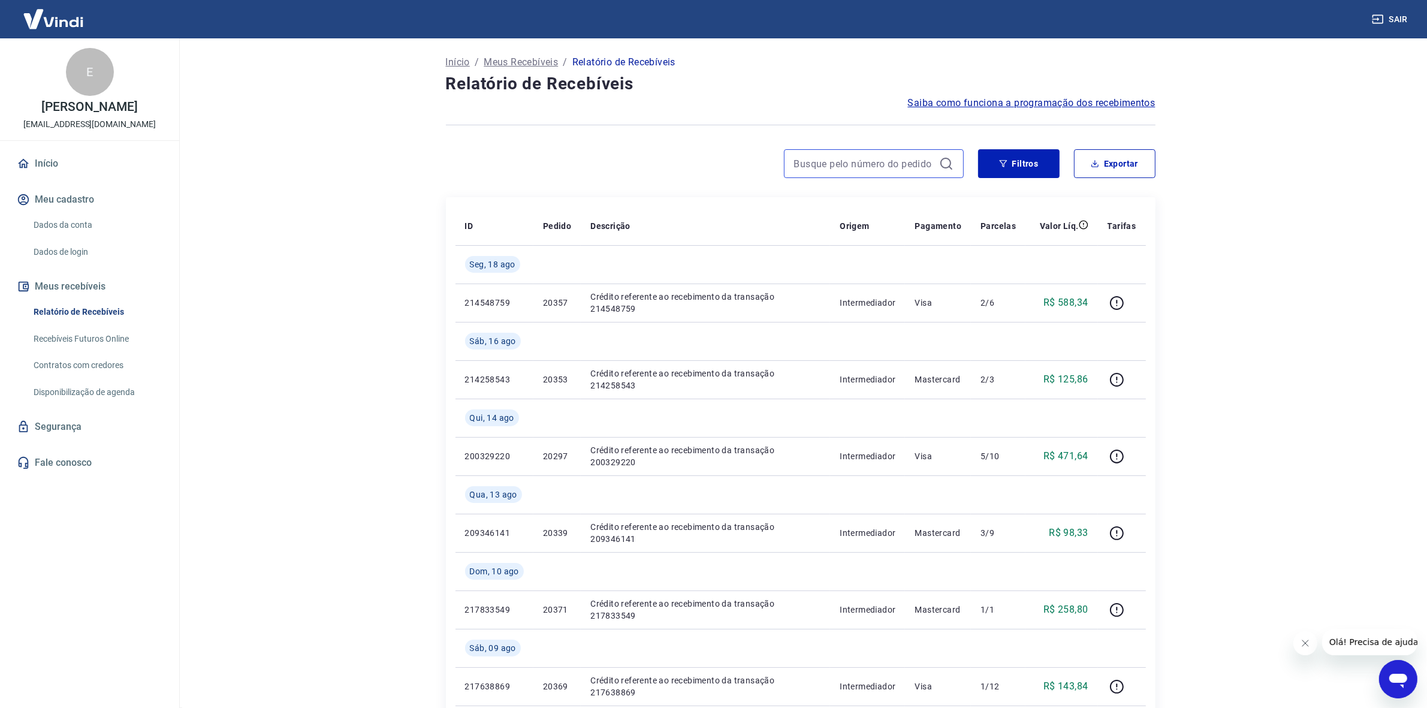
click at [851, 162] on input at bounding box center [864, 164] width 140 height 18
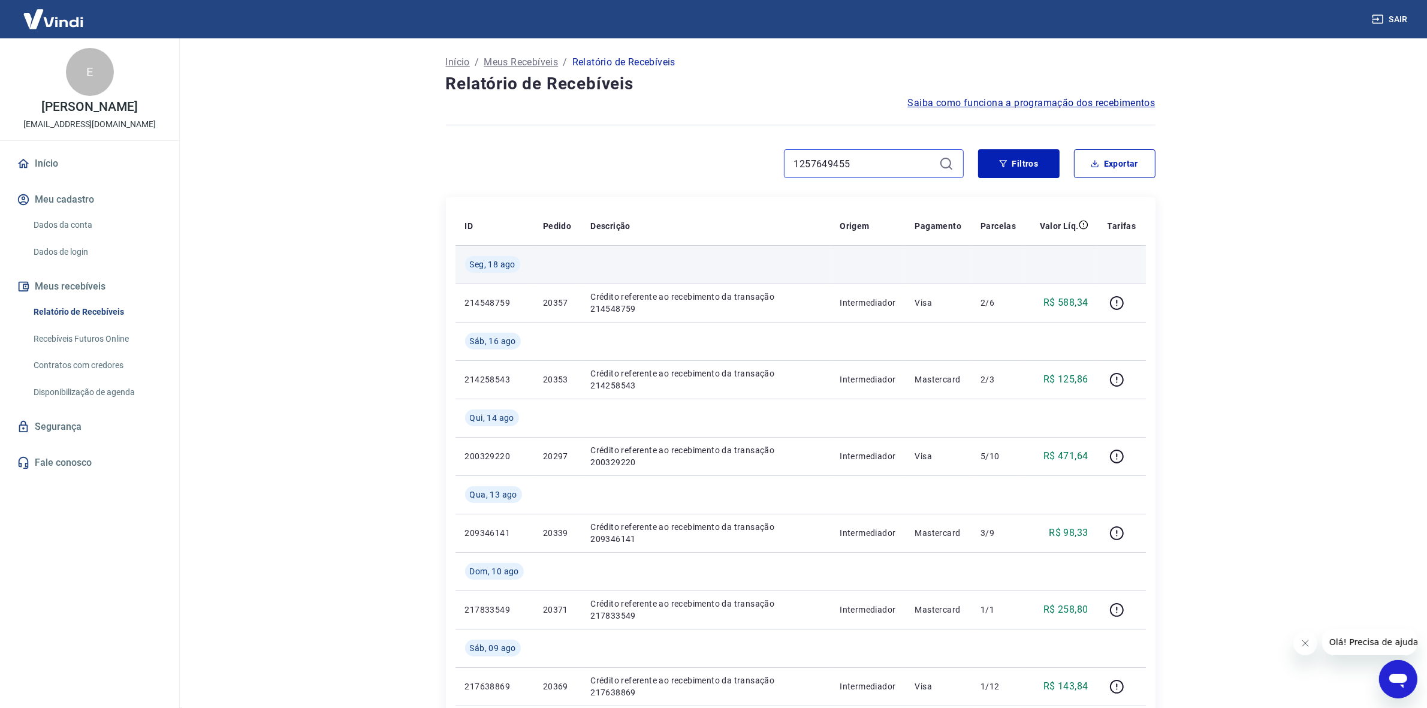
click at [894, 170] on input "1257649455" at bounding box center [864, 164] width 140 height 18
click at [760, 162] on div "1257649455" at bounding box center [705, 163] width 518 height 29
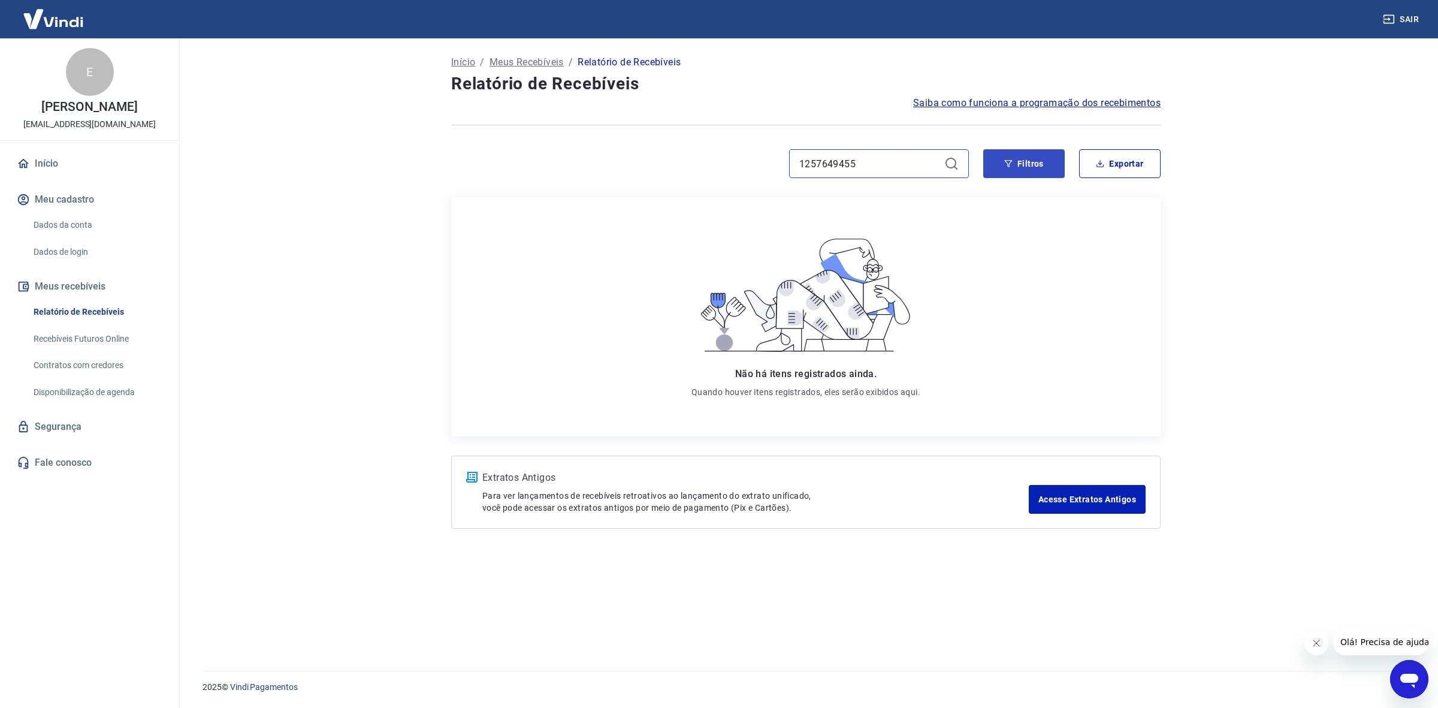
type input "1257649455"
click at [1035, 166] on button "Filtros" at bounding box center [1023, 163] width 81 height 29
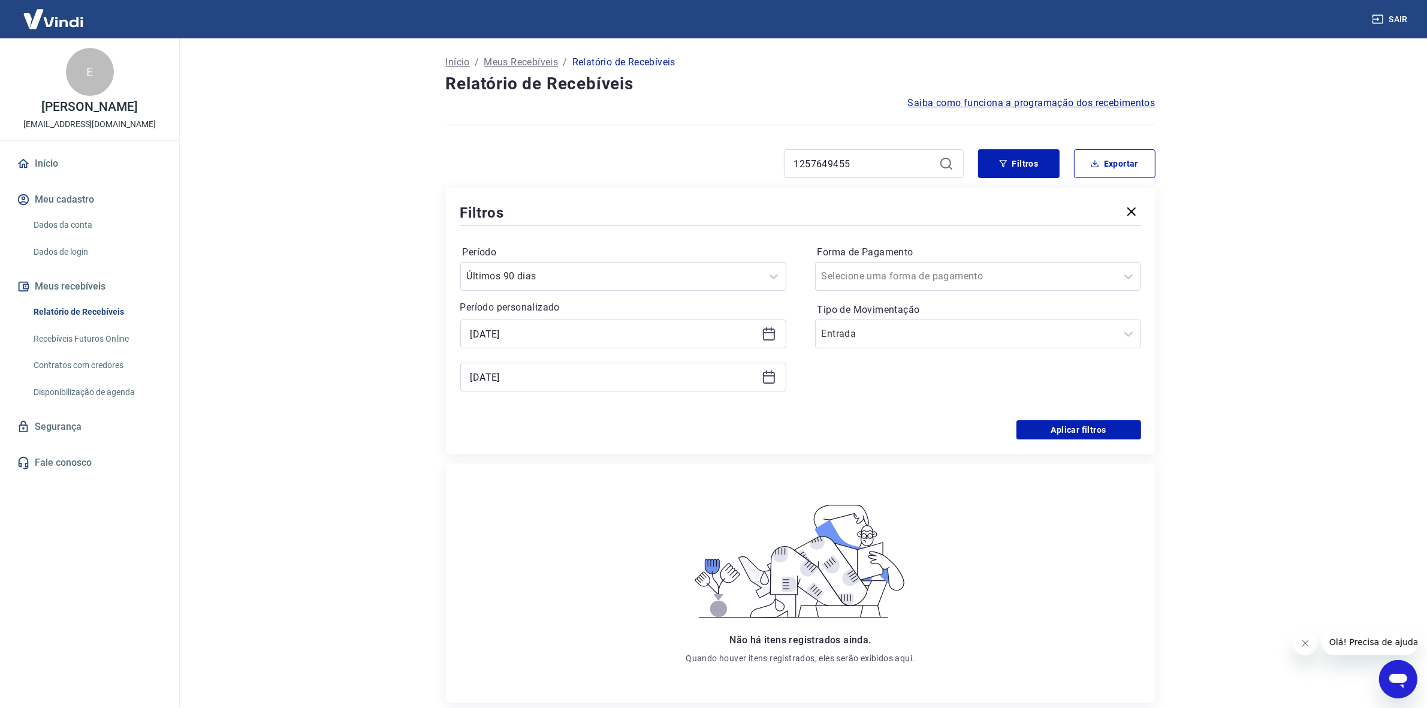
click at [1131, 208] on icon "button" at bounding box center [1131, 211] width 14 height 14
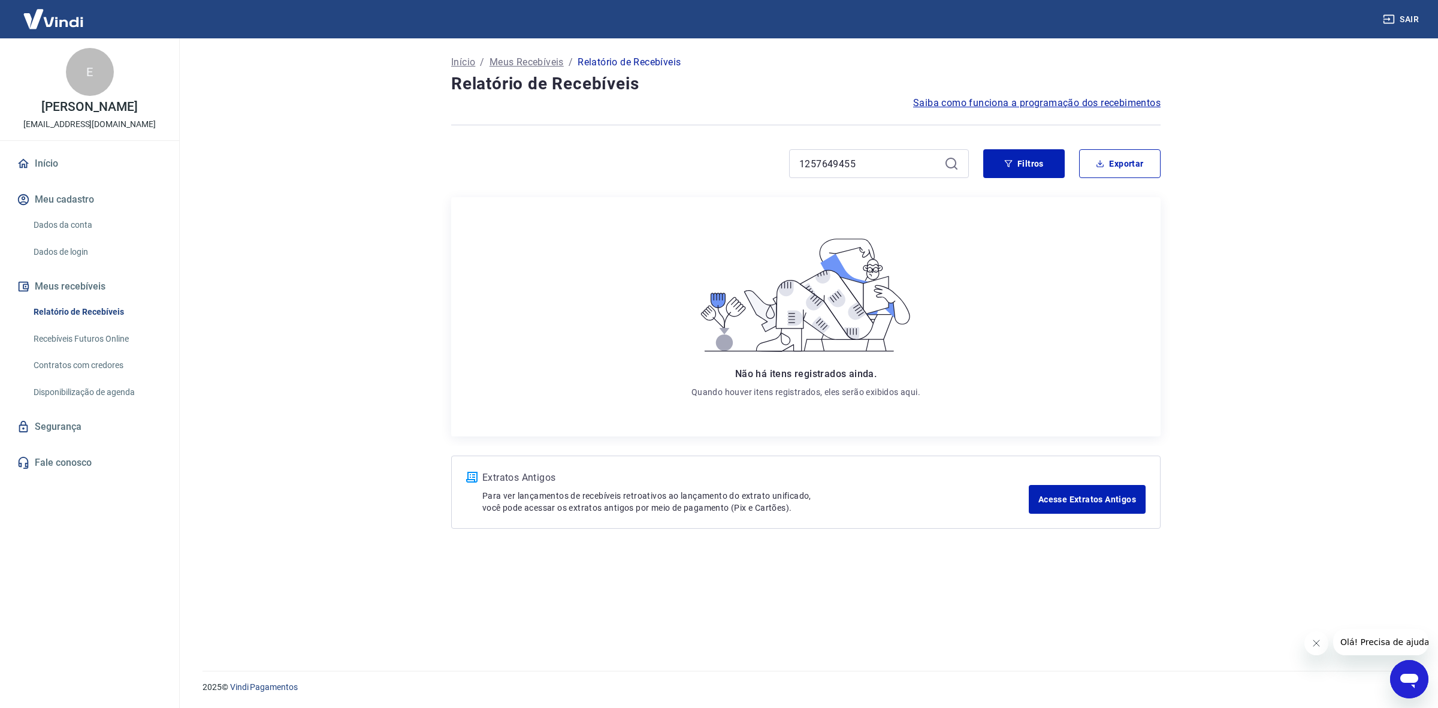
click at [385, 206] on main "Início / Meus Recebíveis / Relatório de Recebíveis Relatório de Recebíveis Saib…" at bounding box center [806, 372] width 1264 height 669
click at [903, 164] on input "1257649455" at bounding box center [869, 164] width 140 height 18
click at [946, 162] on icon at bounding box center [951, 163] width 11 height 11
